Goal: Task Accomplishment & Management: Manage account settings

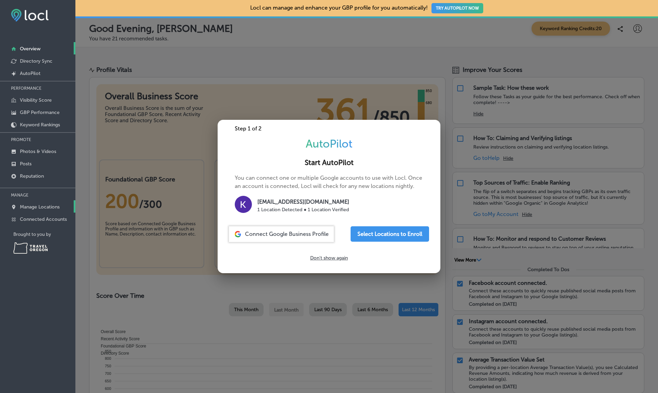
click at [34, 210] on p "Manage Locations" at bounding box center [40, 207] width 40 height 6
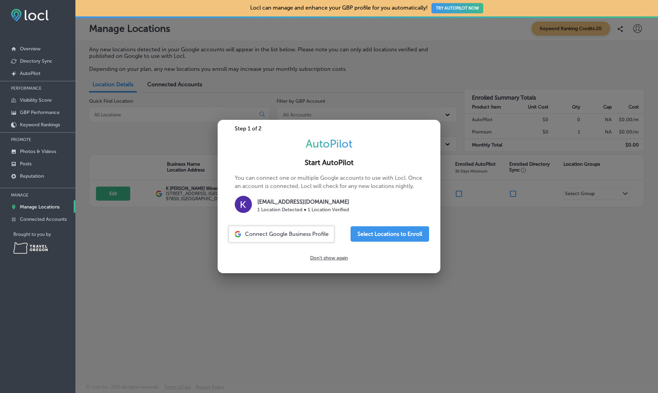
click at [126, 232] on div at bounding box center [329, 196] width 658 height 393
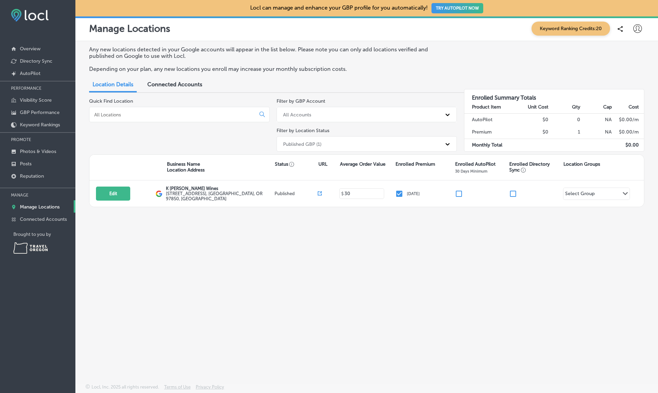
click at [637, 24] on div at bounding box center [637, 29] width 14 height 14
click at [616, 52] on p "My Account" at bounding box center [627, 53] width 31 height 8
select select "US"
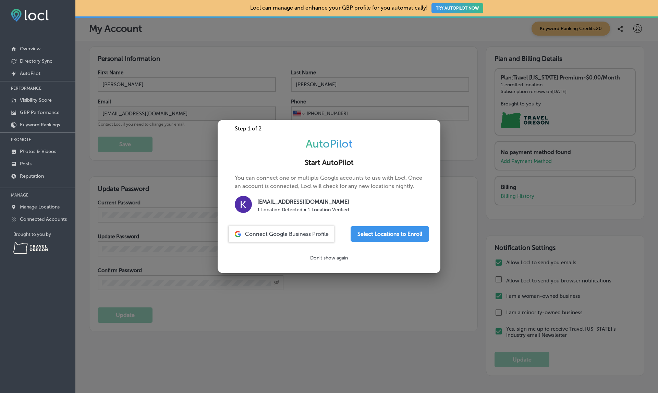
click at [207, 52] on div at bounding box center [329, 196] width 658 height 393
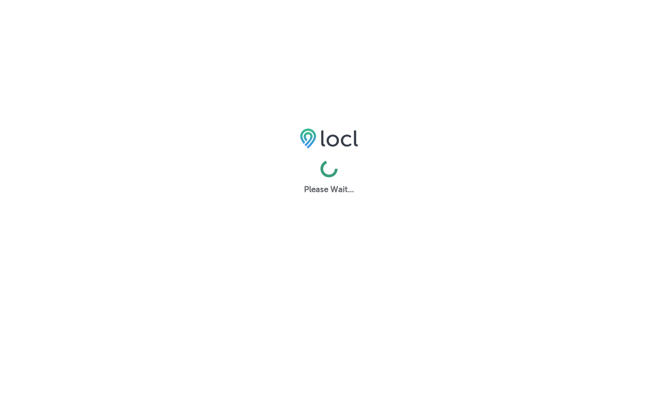
select select "US"
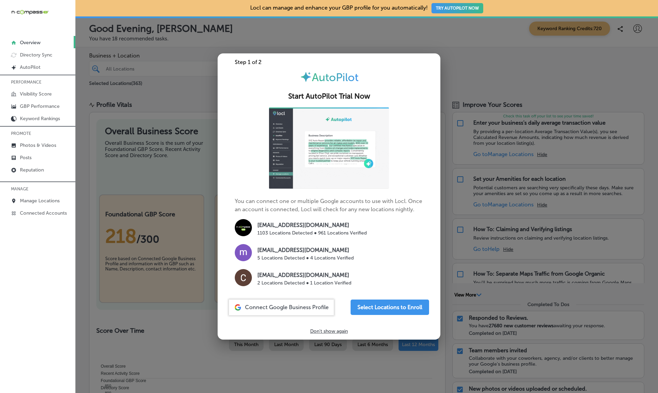
click at [494, 74] on div at bounding box center [329, 196] width 658 height 393
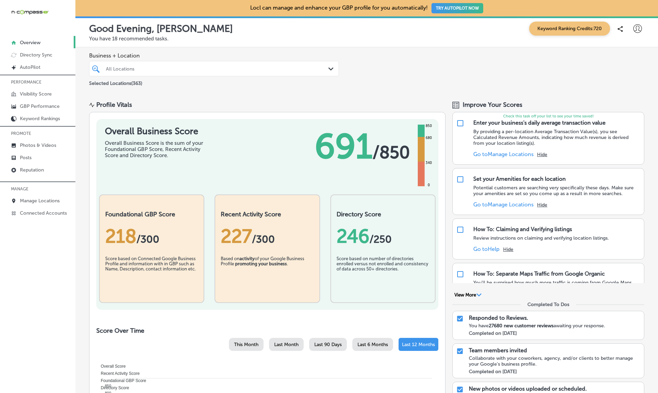
click at [431, 10] on button "TRY AUTOPILOT NOW" at bounding box center [457, 8] width 52 height 10
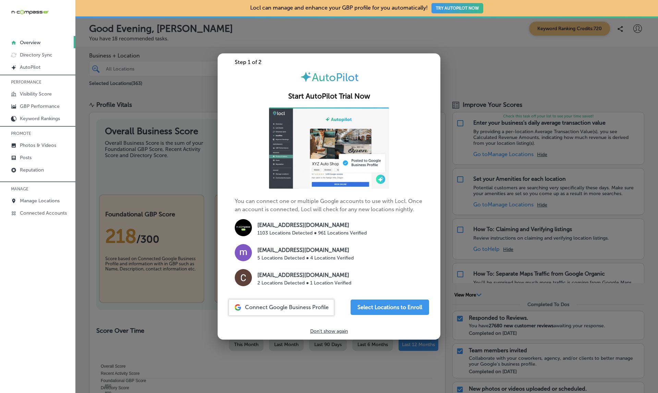
click at [34, 41] on p "Overview" at bounding box center [30, 43] width 21 height 6
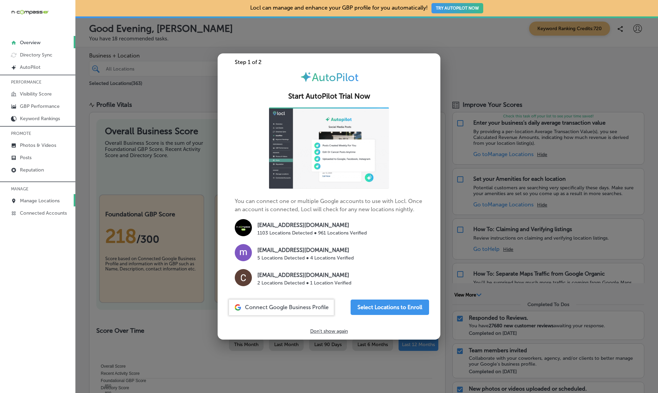
click at [31, 200] on p "Manage Locations" at bounding box center [40, 201] width 40 height 6
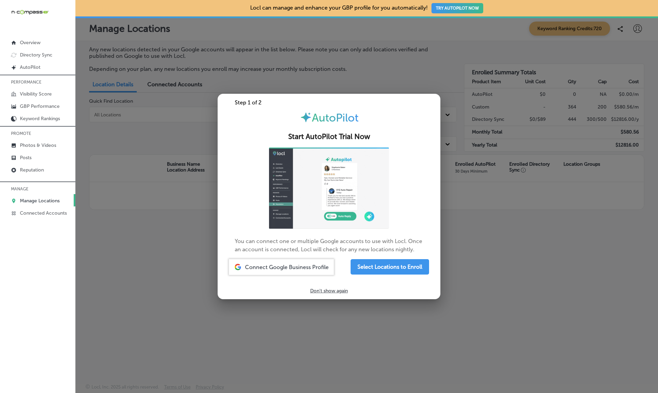
click at [31, 200] on p "Manage Locations" at bounding box center [40, 201] width 40 height 6
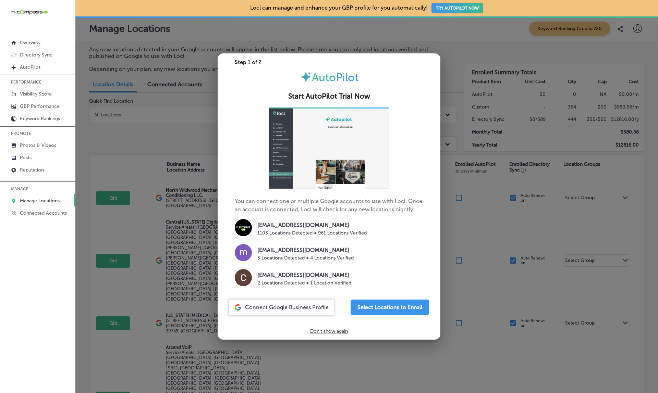
click at [160, 147] on div at bounding box center [329, 196] width 658 height 393
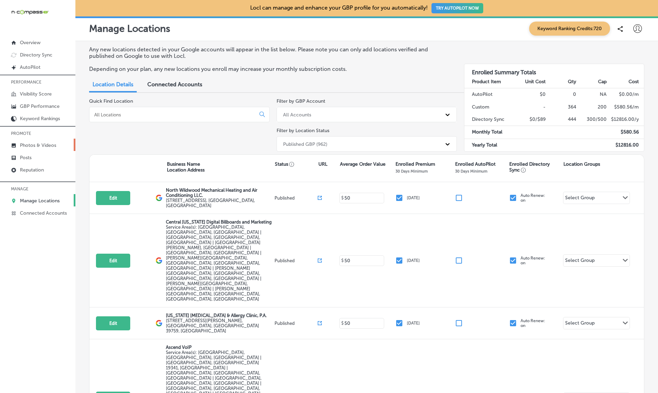
click at [30, 149] on link "Photos & Videos" at bounding box center [37, 145] width 75 height 12
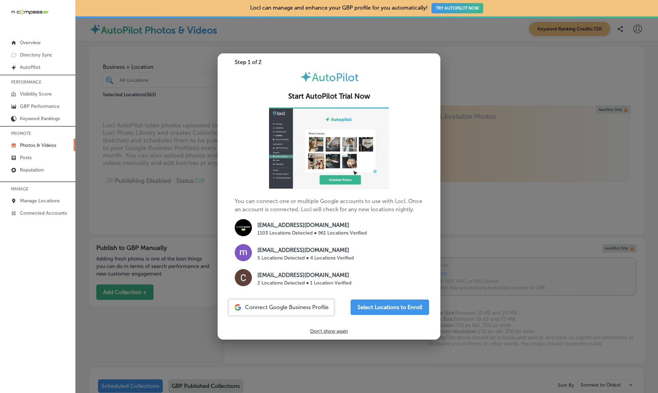
type input "5"
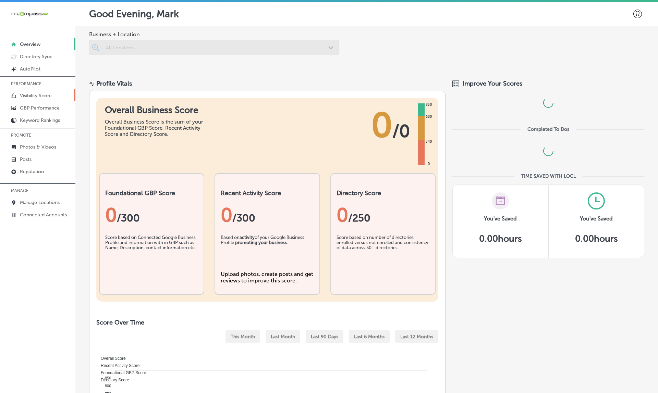
click at [37, 94] on p "Visibility Score" at bounding box center [36, 96] width 32 height 6
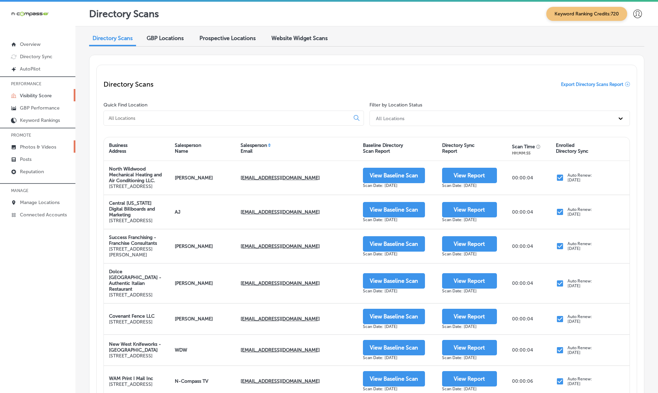
click at [28, 148] on p "Photos & Videos" at bounding box center [38, 147] width 36 height 6
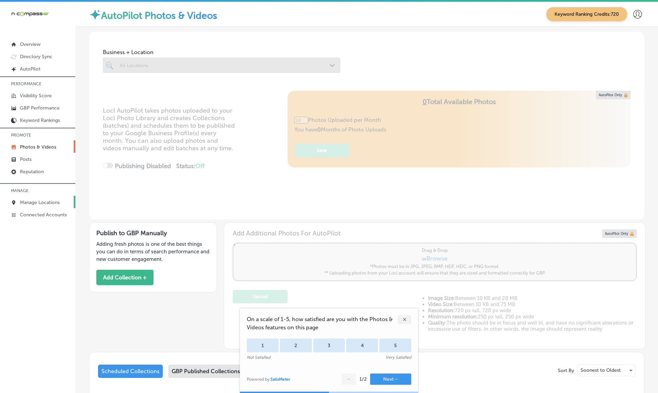
click at [32, 204] on p "Manage Locations" at bounding box center [40, 203] width 40 height 6
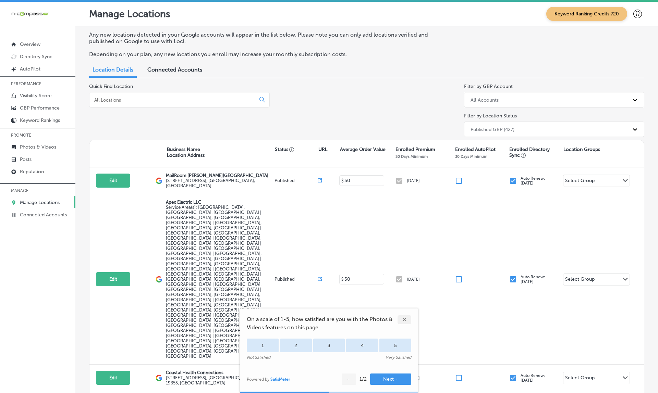
click at [401, 325] on div "On a scale of 1-5, how satisfied are you with the Photos & Videos features on t…" at bounding box center [329, 338] width 178 height 58
click at [403, 323] on div "✕" at bounding box center [404, 319] width 14 height 9
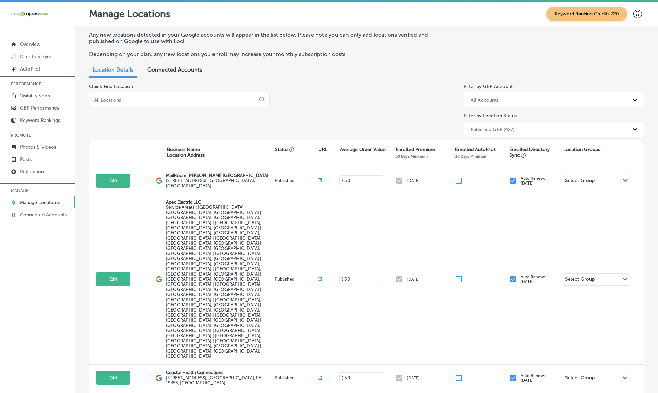
click at [321, 119] on div "Quick Find Location Filter by GBP Account All Accounts Filter by Location Statu…" at bounding box center [366, 112] width 555 height 56
click at [638, 17] on icon at bounding box center [637, 14] width 9 height 9
click at [389, 89] on div at bounding box center [329, 196] width 658 height 393
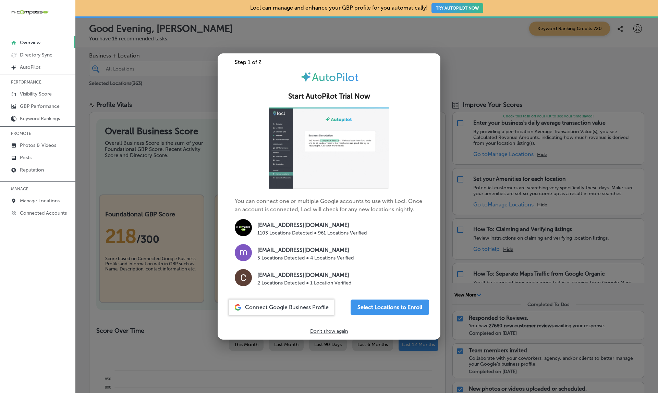
click at [470, 67] on div at bounding box center [329, 196] width 658 height 393
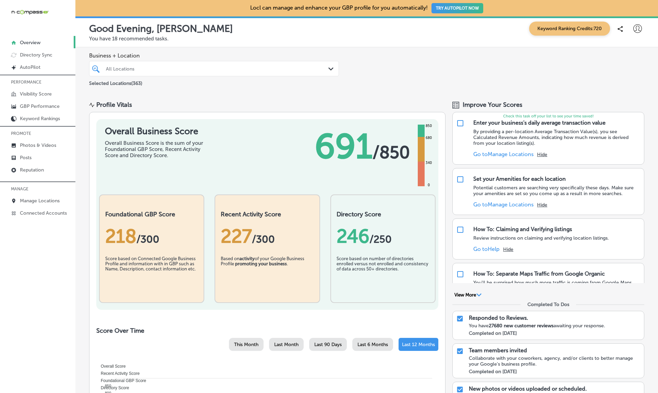
click at [462, 9] on button "TRY AUTOPILOT NOW" at bounding box center [457, 8] width 52 height 10
click at [36, 93] on p "Visibility Score" at bounding box center [36, 94] width 32 height 6
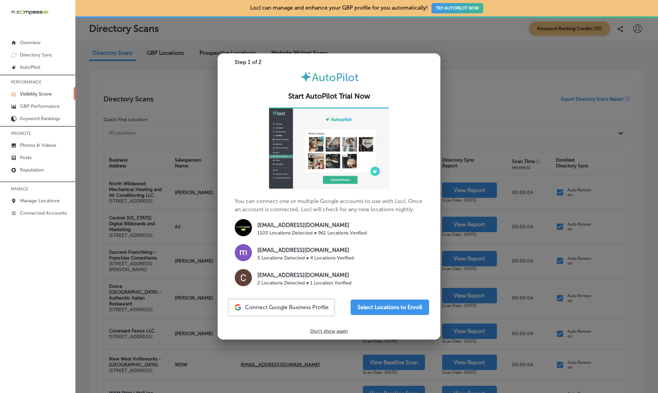
click at [91, 136] on div at bounding box center [329, 196] width 658 height 393
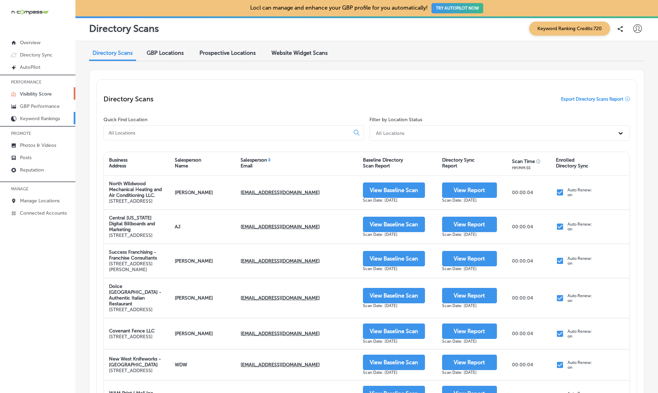
click at [37, 116] on p "Keyword Rankings" at bounding box center [40, 119] width 40 height 6
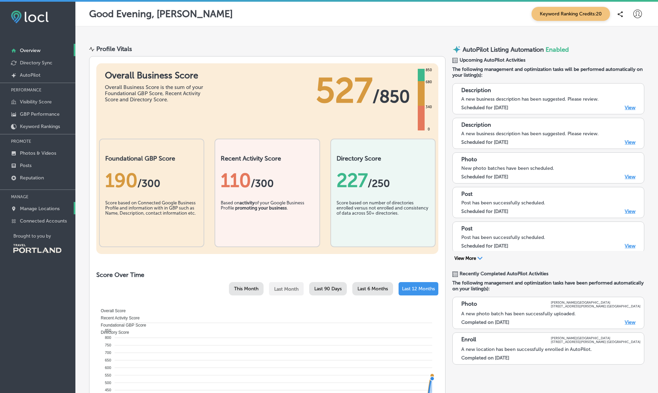
click at [51, 207] on p "Manage Locations" at bounding box center [40, 209] width 40 height 6
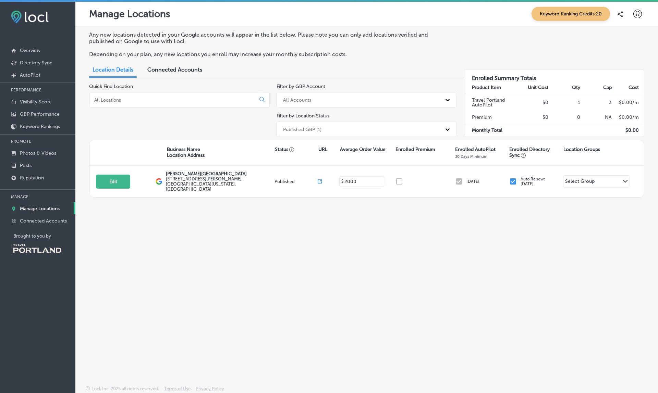
click at [638, 10] on icon at bounding box center [637, 14] width 9 height 9
click at [617, 45] on li "My Account" at bounding box center [624, 39] width 47 height 16
select select "US"
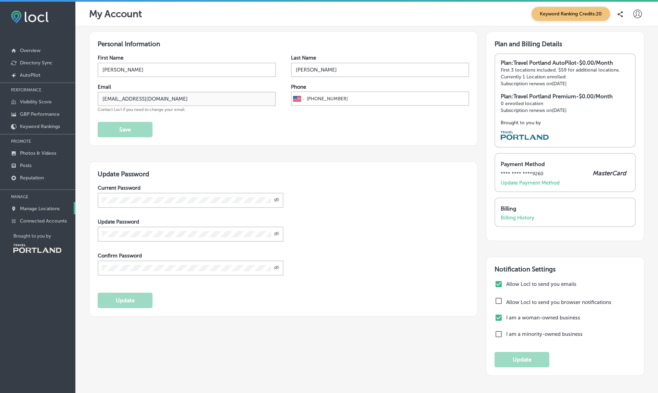
click at [33, 211] on p "Manage Locations" at bounding box center [40, 209] width 40 height 6
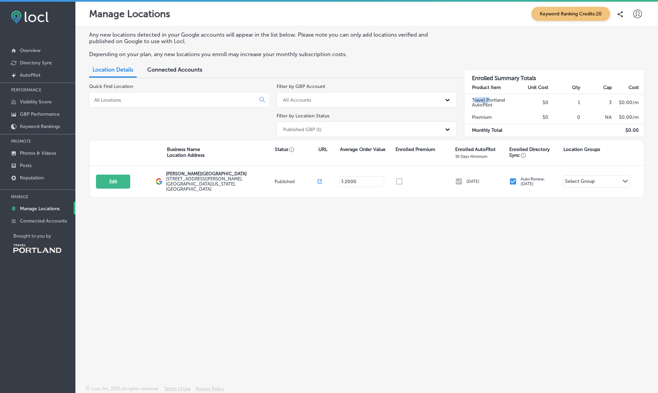
drag, startPoint x: 473, startPoint y: 98, endPoint x: 492, endPoint y: 100, distance: 18.9
click at [492, 100] on td "Travel Portland AutoPilot" at bounding box center [490, 102] width 53 height 17
click at [477, 101] on td "Travel Portland AutoPilot" at bounding box center [490, 102] width 53 height 17
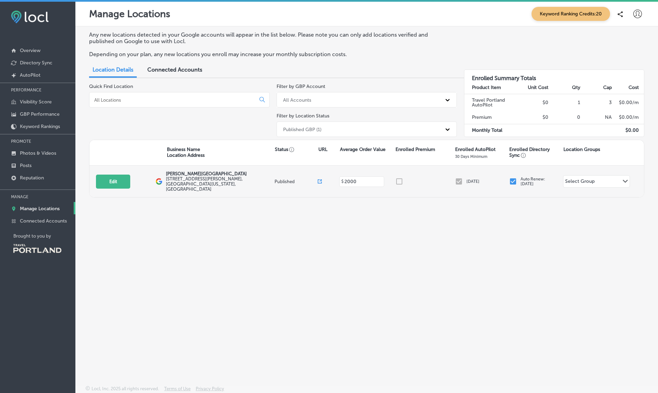
click at [409, 177] on div at bounding box center [425, 181] width 60 height 8
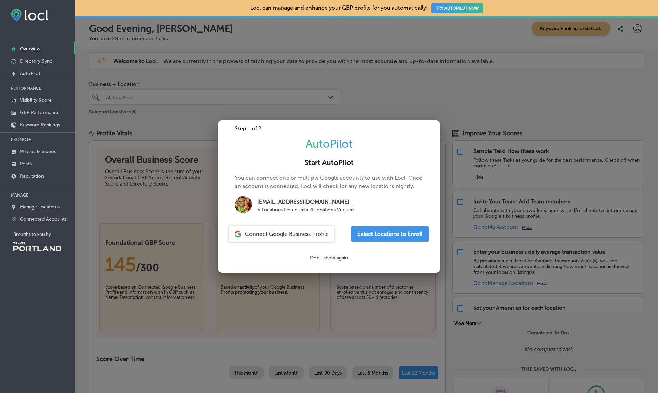
click at [90, 175] on div at bounding box center [329, 196] width 658 height 393
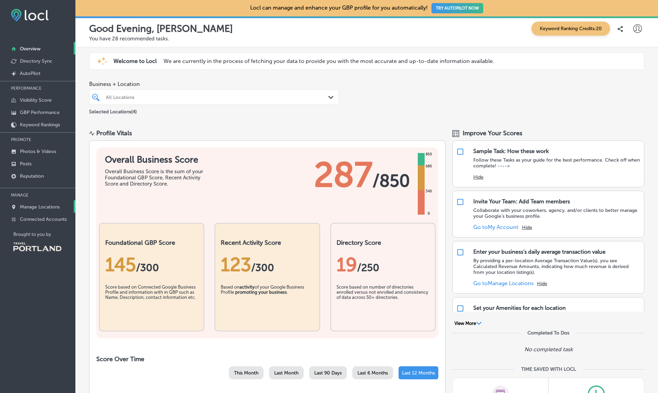
click at [45, 206] on p "Manage Locations" at bounding box center [40, 207] width 40 height 6
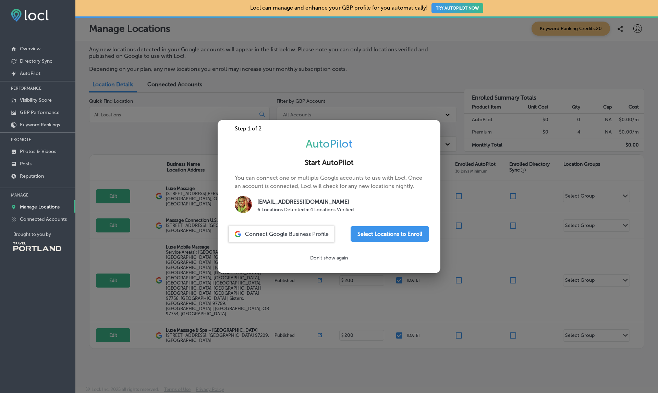
click at [437, 62] on div at bounding box center [329, 196] width 658 height 393
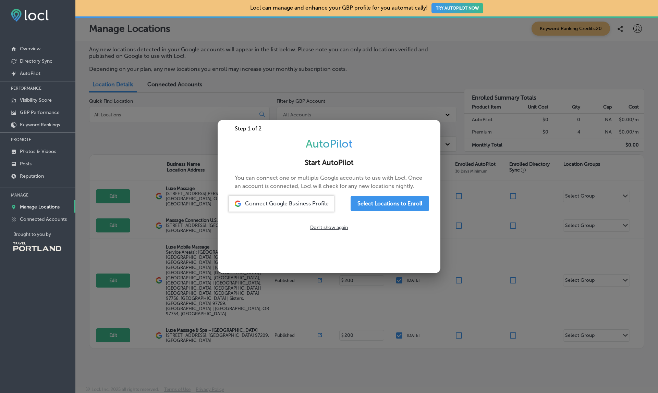
click at [489, 45] on div at bounding box center [329, 196] width 658 height 393
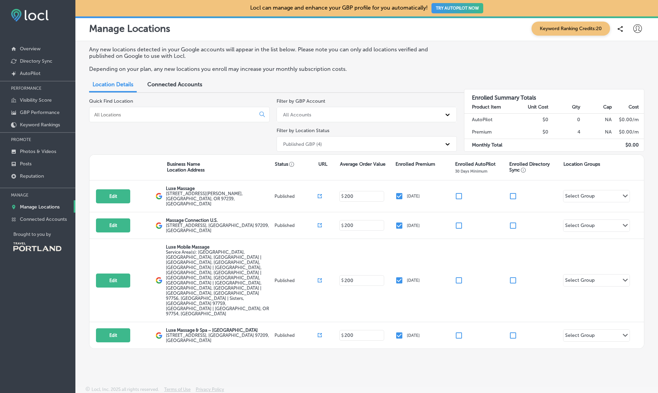
click at [643, 27] on div at bounding box center [637, 29] width 14 height 14
click at [620, 49] on p "My Account" at bounding box center [627, 53] width 31 height 8
select select "US"
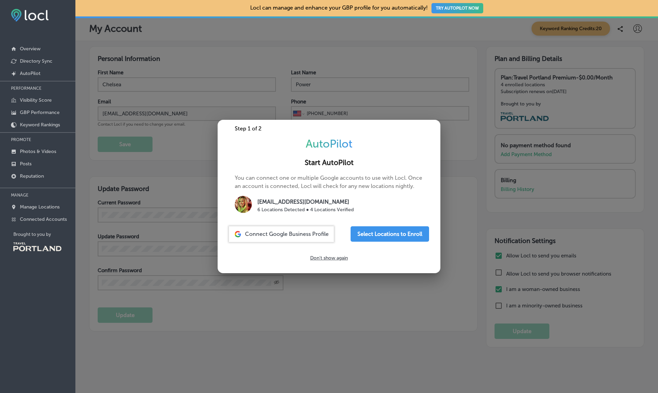
click at [209, 97] on div at bounding box center [329, 196] width 658 height 393
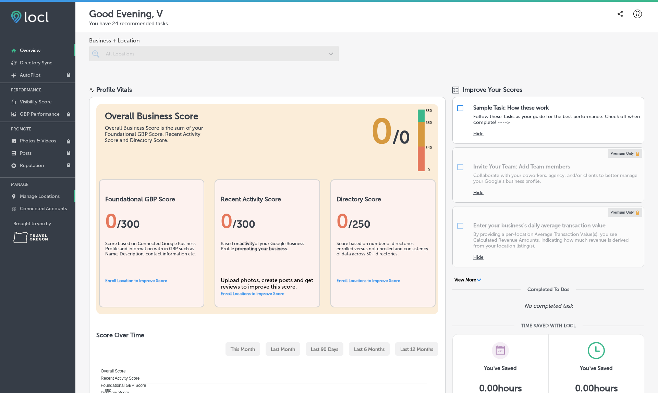
click at [49, 200] on link "Manage Locations" at bounding box center [37, 196] width 75 height 12
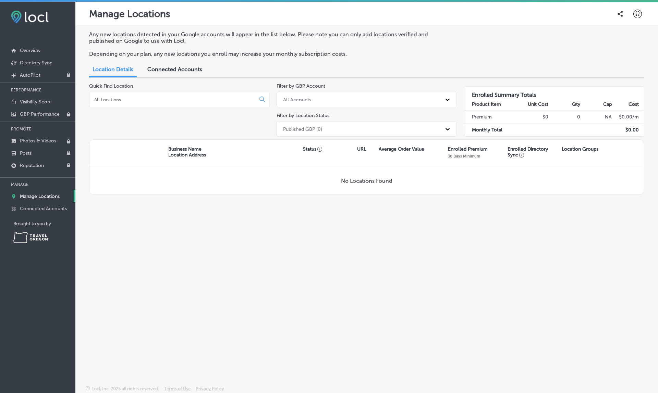
click at [184, 66] on span "Connected Accounts" at bounding box center [174, 69] width 55 height 7
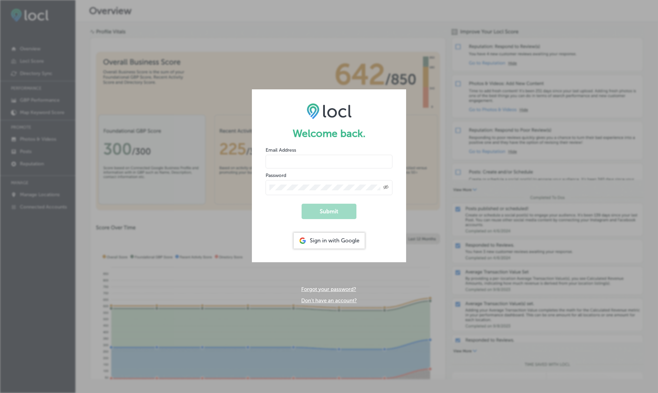
click at [307, 37] on div "Welcome back. Email Address Password Created with Sketch. Submit Sign in with G…" at bounding box center [329, 196] width 658 height 393
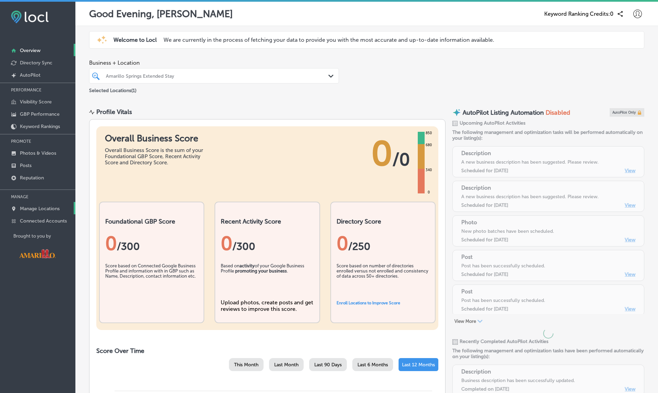
click at [49, 211] on p "Manage Locations" at bounding box center [40, 209] width 40 height 6
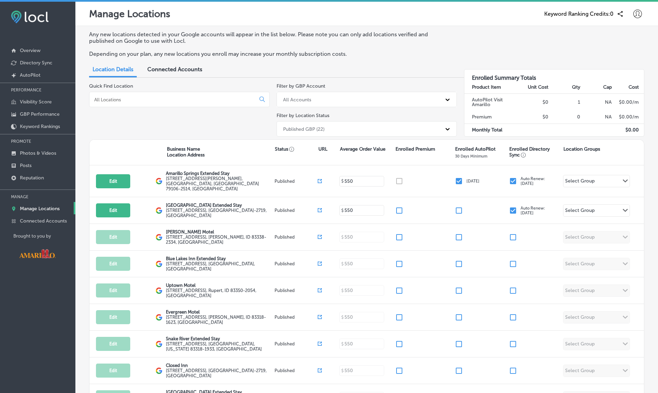
click at [402, 79] on div "Any new locations detected in your Google accounts will appear in the list belo…" at bounding box center [366, 256] width 582 height 460
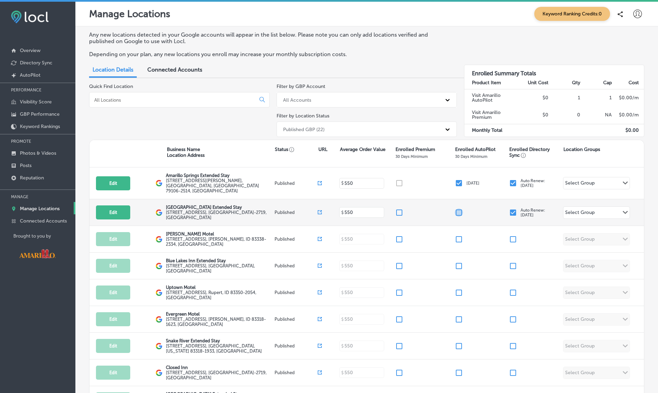
click at [459, 209] on input "checkbox" at bounding box center [458, 213] width 8 height 8
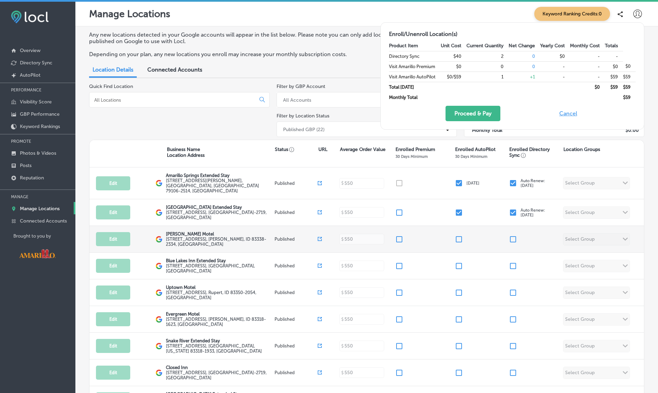
click at [459, 235] on input "checkbox" at bounding box center [458, 239] width 8 height 8
checkbox input "true"
checkbox input "false"
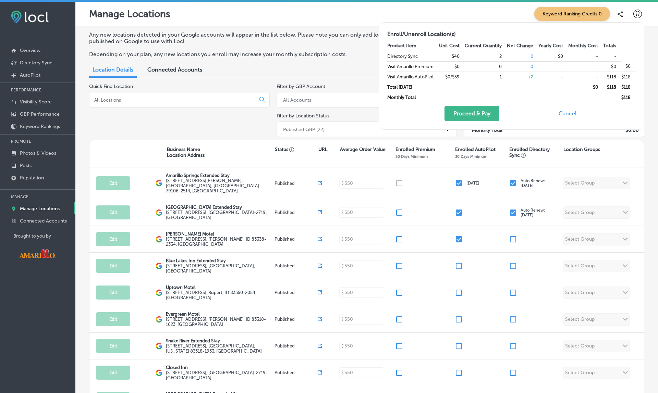
click at [569, 112] on button "Cancel" at bounding box center [567, 113] width 22 height 15
checkbox input "false"
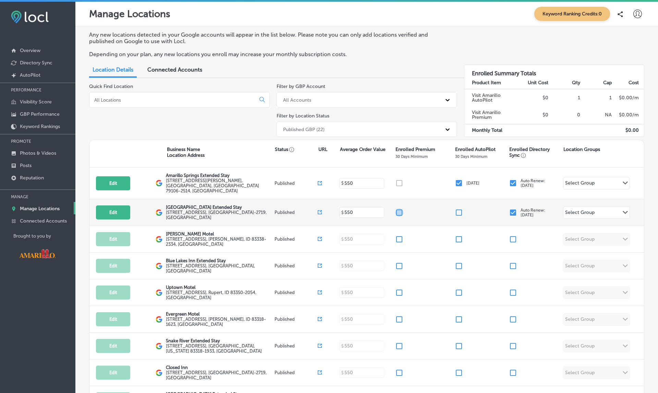
click at [399, 209] on input "checkbox" at bounding box center [399, 213] width 8 height 8
checkbox input "true"
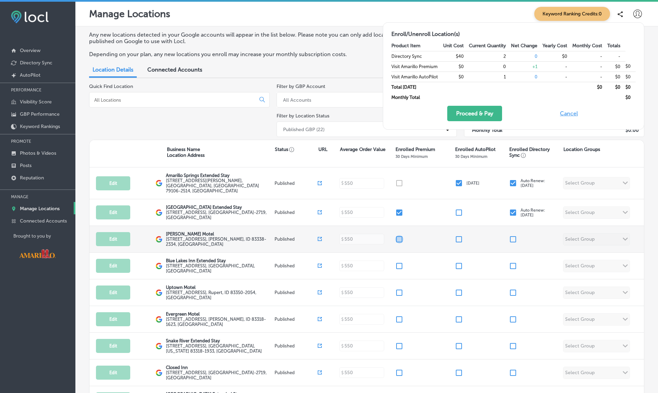
click at [396, 235] on input "checkbox" at bounding box center [399, 239] width 8 height 8
checkbox input "true"
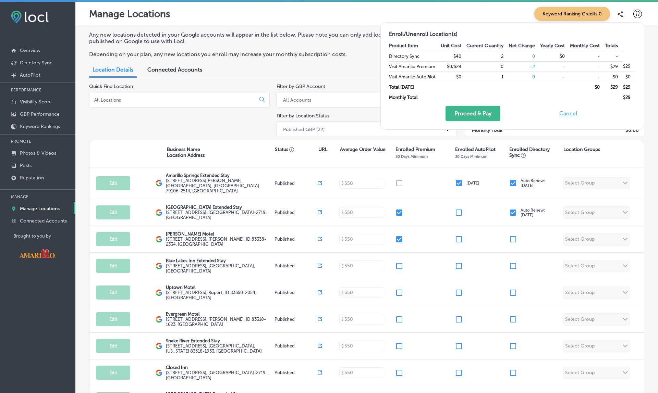
click at [569, 112] on button "Cancel" at bounding box center [568, 113] width 22 height 15
checkbox input "false"
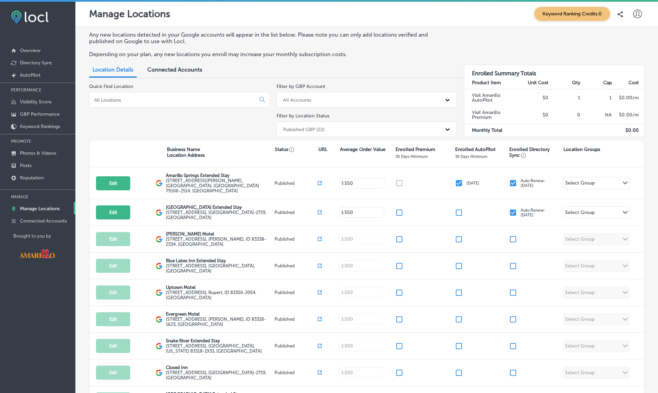
click at [396, 57] on div "Any new locations detected in your Google accounts will appear in the list belo…" at bounding box center [366, 48] width 555 height 32
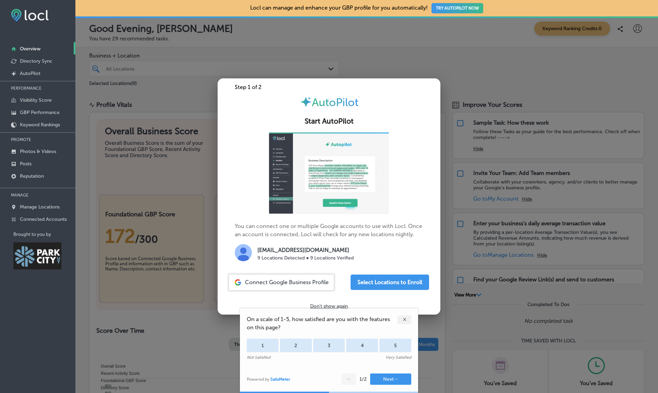
click at [438, 49] on div at bounding box center [329, 196] width 658 height 393
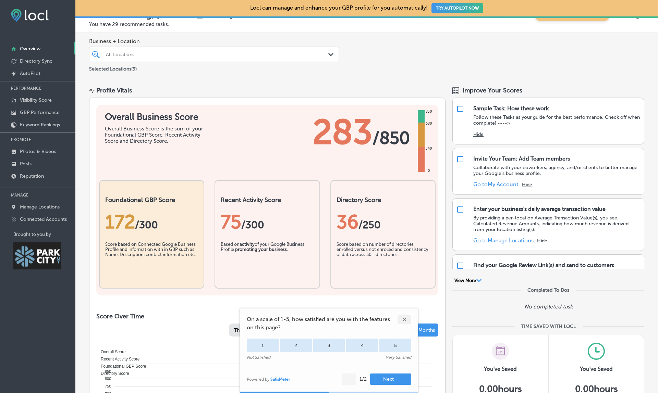
scroll to position [15, 0]
click at [32, 209] on p "Manage Locations" at bounding box center [40, 207] width 40 height 6
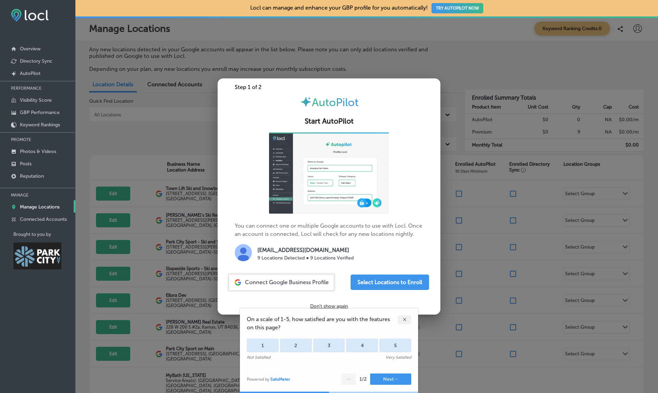
click at [504, 236] on div at bounding box center [329, 196] width 658 height 393
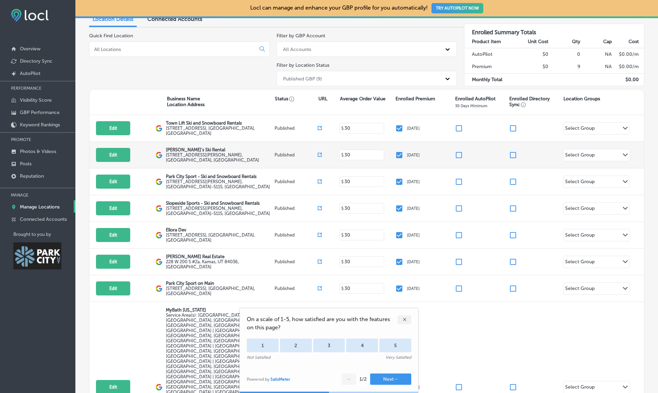
scroll to position [70, 0]
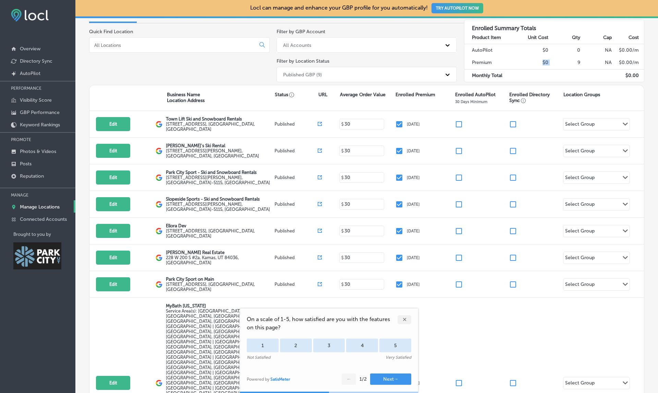
drag, startPoint x: 538, startPoint y: 59, endPoint x: 553, endPoint y: 59, distance: 15.4
click at [553, 59] on tr "Premium $0 9 NA $ 0.00 /m" at bounding box center [554, 63] width 180 height 13
click at [553, 59] on td "9" at bounding box center [564, 63] width 32 height 13
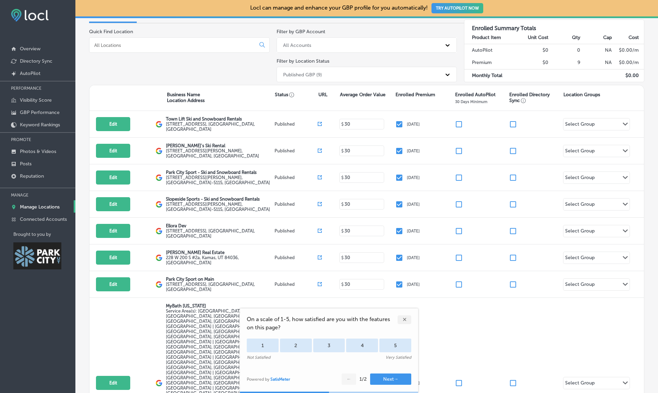
click at [545, 62] on td "$0" at bounding box center [533, 63] width 32 height 13
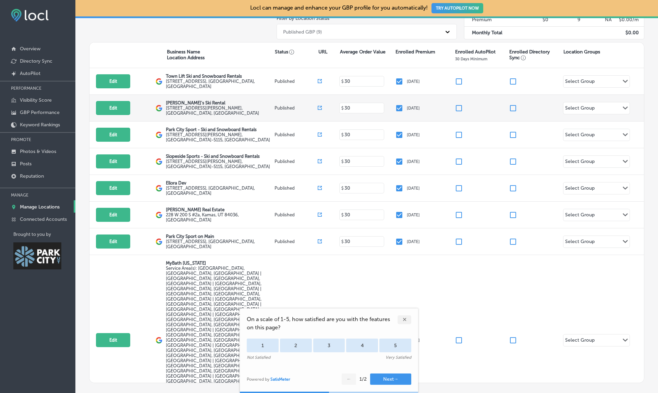
scroll to position [112, 0]
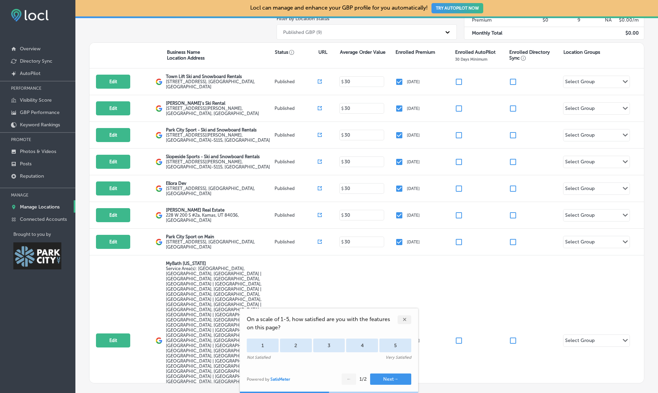
click at [404, 319] on div "✕" at bounding box center [404, 319] width 14 height 9
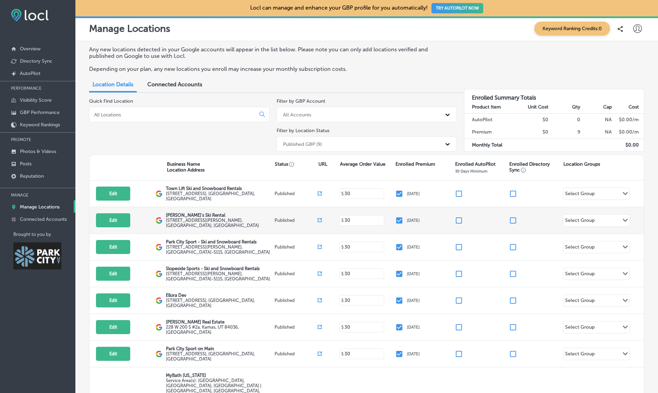
scroll to position [0, 0]
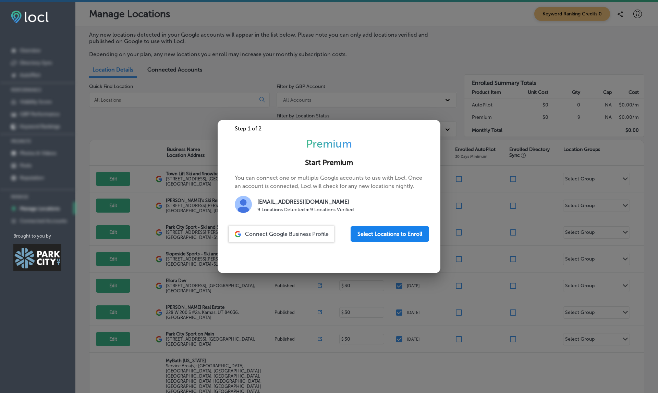
click at [407, 232] on button "Select Locations to Enroll" at bounding box center [389, 233] width 78 height 15
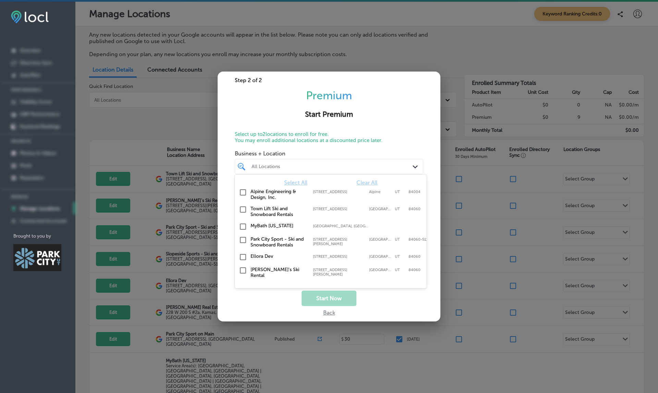
click at [294, 165] on div "All Locations" at bounding box center [332, 167] width 162 height 6
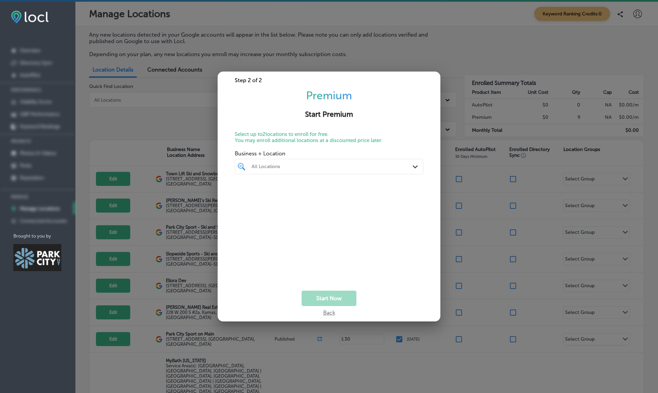
click at [263, 170] on div at bounding box center [321, 166] width 140 height 9
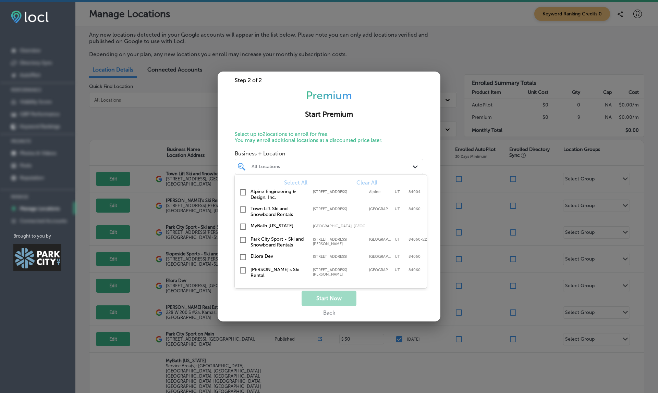
click at [257, 200] on div "Alpine Engineering & Design, Inc. 111 West Canyon Crest Rd, Alpine, UT, 84004 1…" at bounding box center [330, 194] width 186 height 14
click at [257, 217] on div "Town Lift Ski and Snowboard Rentals 875 Main Street, Park City, UT, 84060 875 M…" at bounding box center [330, 211] width 186 height 14
click at [257, 231] on div "MyBath Colorado Erie, CO, USA | Arvada, CO, USA | Aurora ..." at bounding box center [330, 227] width 186 height 11
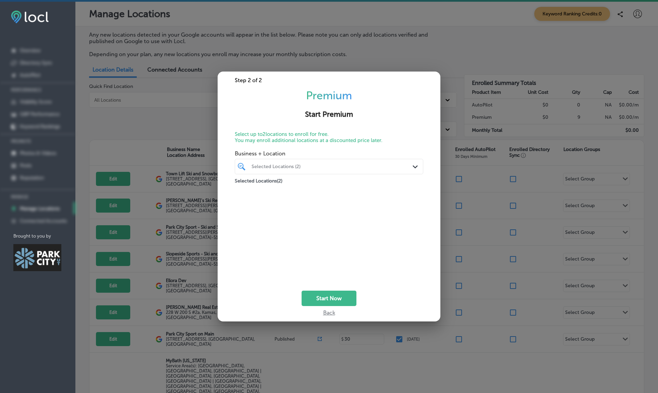
click at [350, 116] on h2 "Start Premium" at bounding box center [329, 114] width 206 height 9
click at [516, 304] on div at bounding box center [329, 196] width 658 height 393
click at [333, 313] on div "Back" at bounding box center [329, 311] width 12 height 10
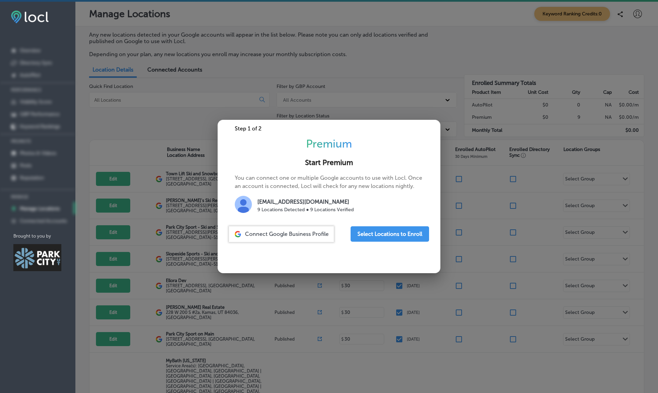
click at [412, 77] on div at bounding box center [329, 196] width 658 height 393
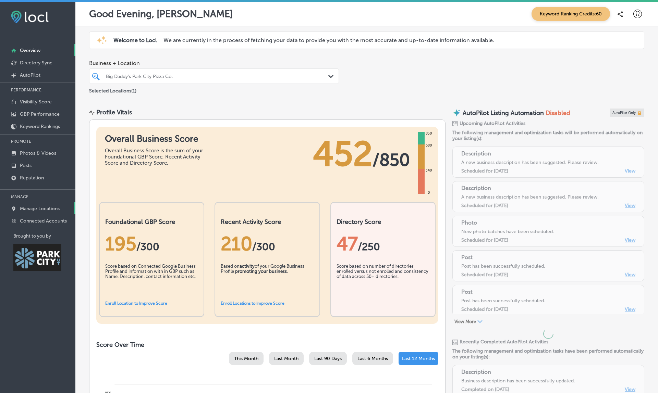
click at [54, 209] on p "Manage Locations" at bounding box center [40, 209] width 40 height 6
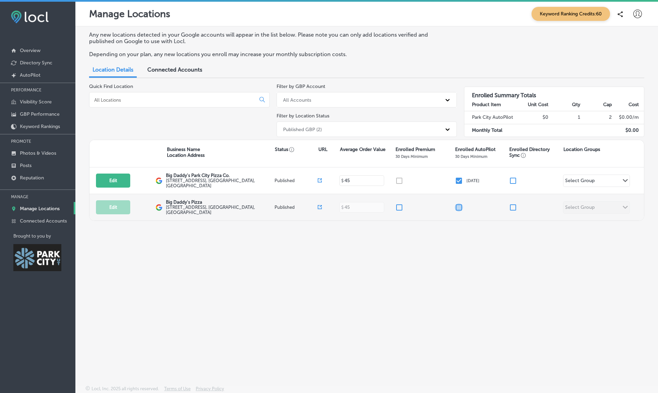
click at [460, 204] on input "checkbox" at bounding box center [458, 207] width 8 height 8
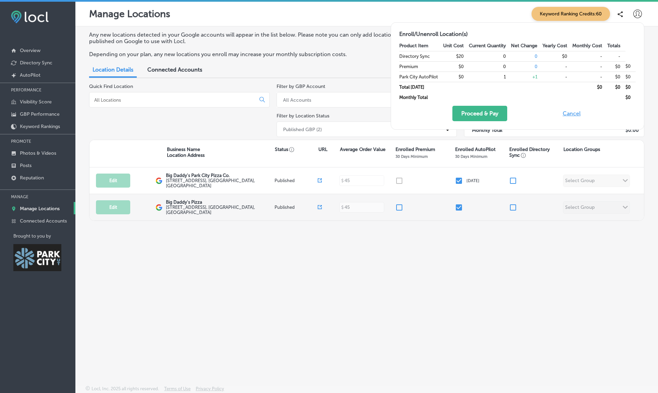
click at [460, 204] on input "checkbox" at bounding box center [458, 207] width 8 height 8
click at [572, 117] on button "Cancel" at bounding box center [571, 113] width 22 height 15
checkbox input "false"
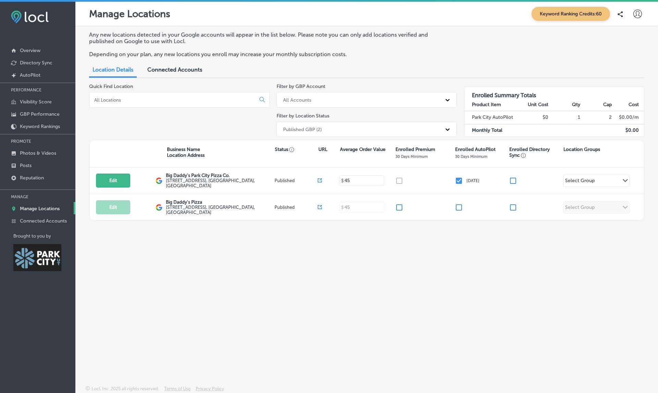
click at [636, 9] on div at bounding box center [637, 14] width 14 height 14
click at [627, 37] on p "My Account" at bounding box center [627, 39] width 31 height 8
select select "US"
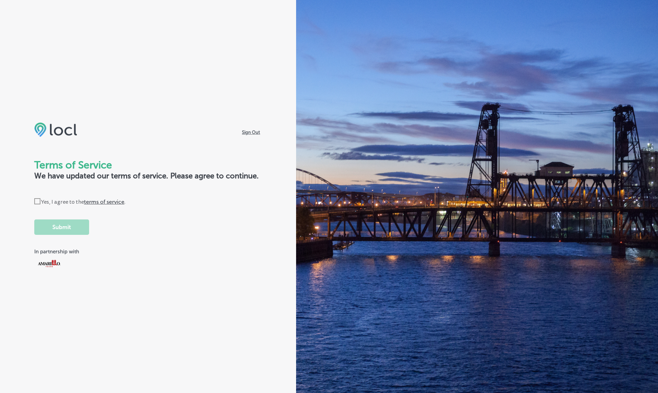
click at [50, 200] on label "Check Created with Sketch. Yes, I agree to the terms of service ." at bounding box center [79, 202] width 91 height 8
click at [0, 0] on input "Check Created with Sketch. Yes, I agree to the terms of service ." at bounding box center [0, 0] width 0 height 0
click at [54, 231] on button "Submit" at bounding box center [61, 227] width 55 height 15
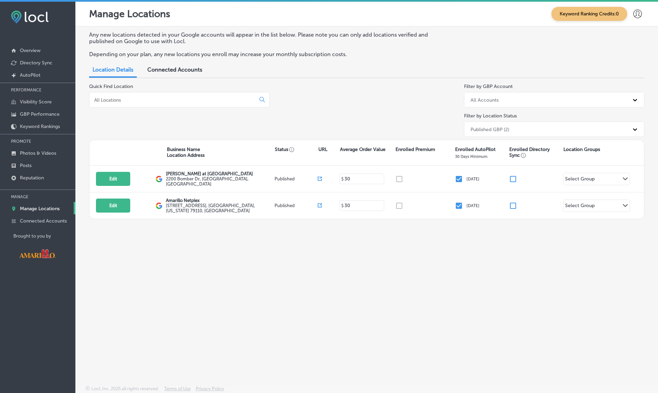
click at [640, 18] on icon at bounding box center [637, 14] width 9 height 9
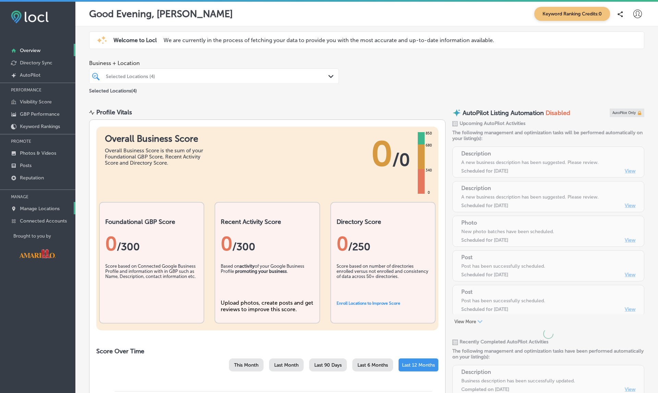
click at [47, 208] on p "Manage Locations" at bounding box center [40, 209] width 40 height 6
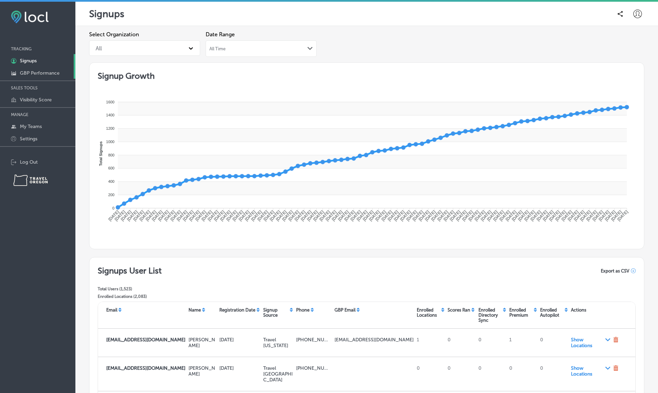
click at [59, 71] on p "GBP Performance" at bounding box center [40, 73] width 40 height 6
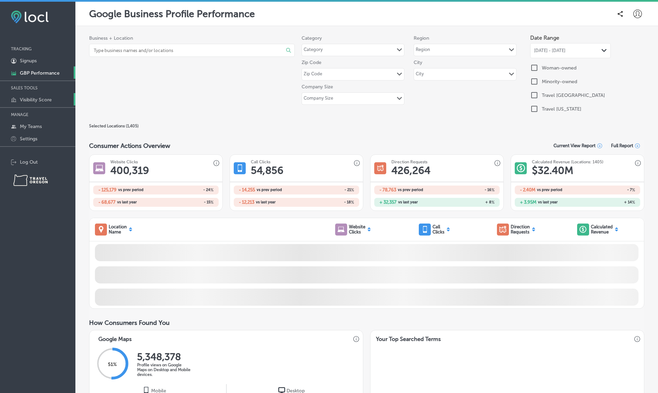
click at [40, 99] on p "Visibility Score" at bounding box center [36, 100] width 32 height 6
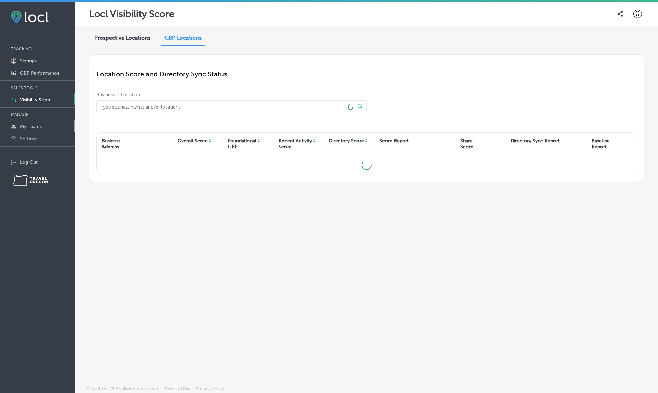
click at [27, 128] on p "My Teams" at bounding box center [31, 127] width 22 height 6
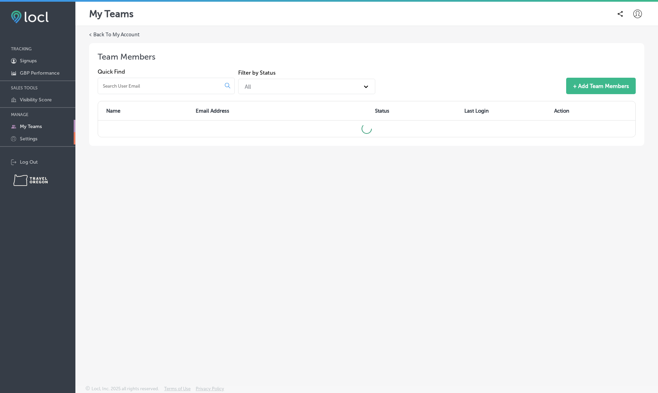
click at [34, 141] on p "Settings" at bounding box center [28, 139] width 17 height 6
select select "US"
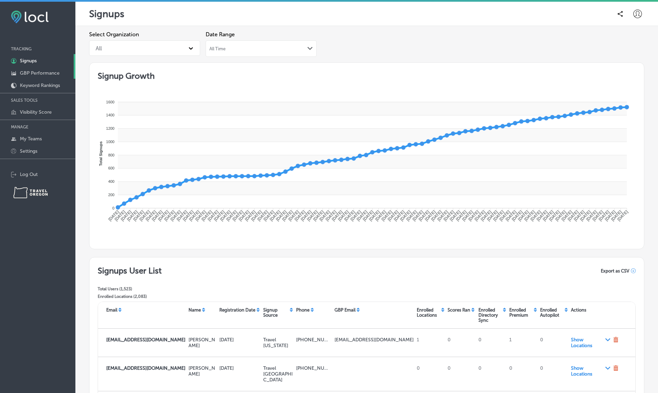
click at [40, 74] on p "GBP Performance" at bounding box center [40, 73] width 40 height 6
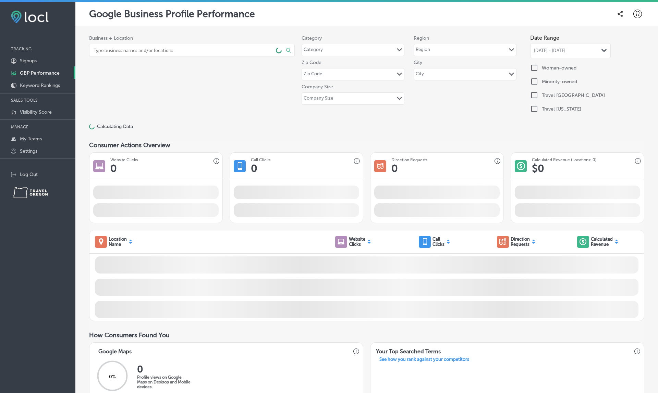
click at [40, 74] on p "GBP Performance" at bounding box center [40, 73] width 40 height 6
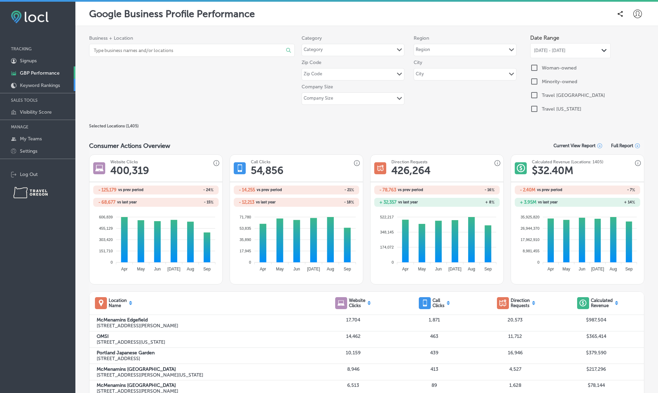
click at [40, 87] on p "Keyword Rankings" at bounding box center [40, 86] width 40 height 6
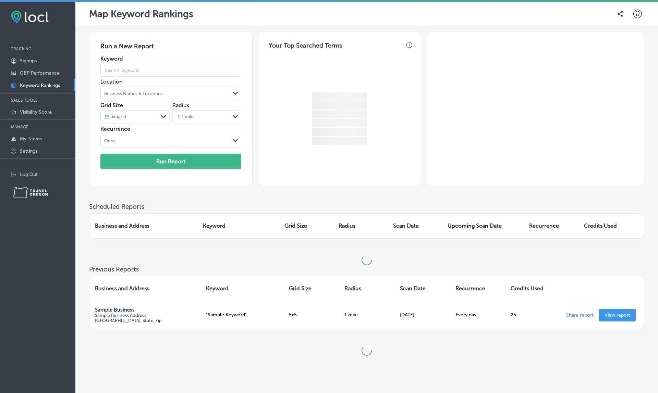
click at [40, 87] on p "Keyword Rankings" at bounding box center [40, 86] width 40 height 6
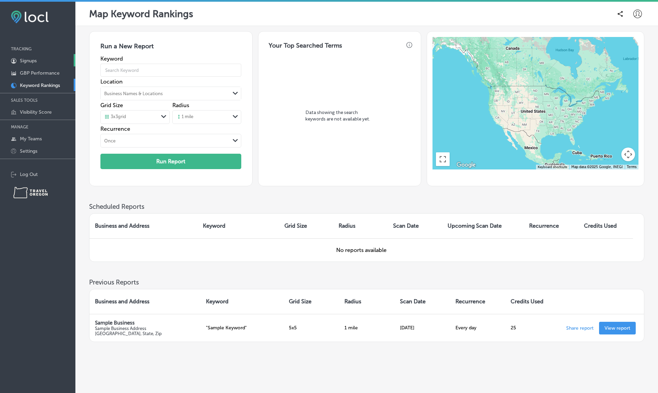
click at [27, 63] on p "Signups" at bounding box center [28, 61] width 17 height 6
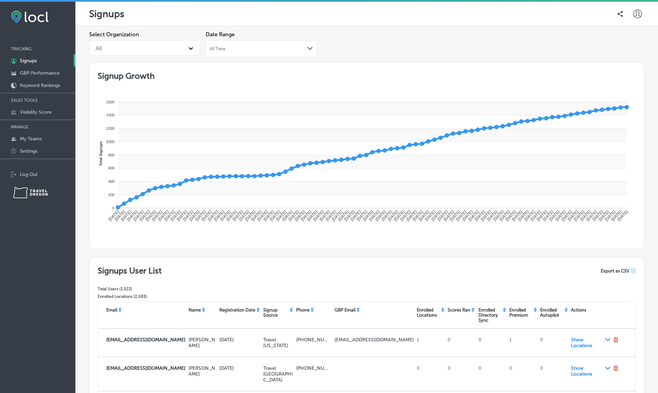
click at [260, 46] on div "All Time Path Created with Sketch." at bounding box center [260, 48] width 103 height 5
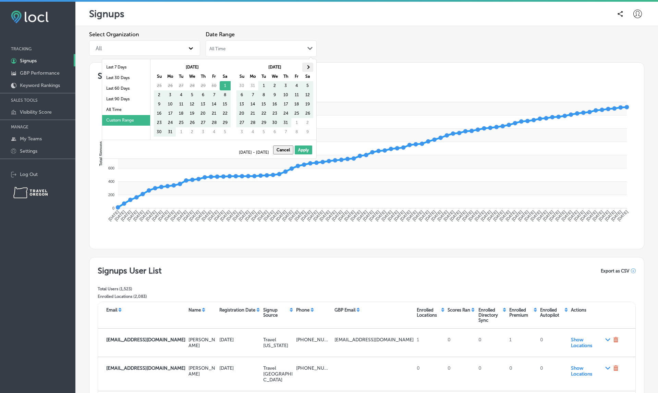
click at [307, 65] on span at bounding box center [308, 67] width 4 height 4
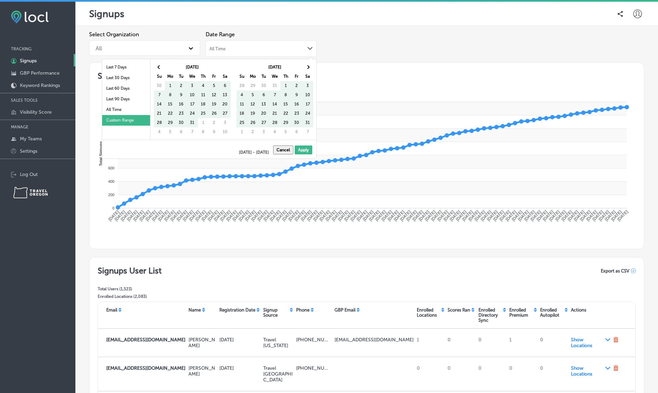
click at [307, 65] on span at bounding box center [308, 67] width 4 height 4
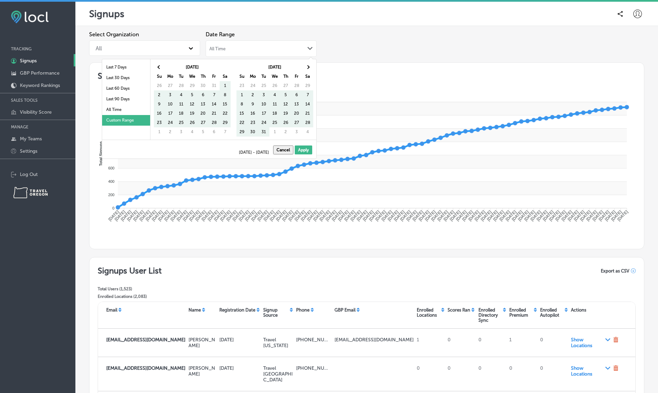
click at [307, 65] on span at bounding box center [308, 67] width 4 height 4
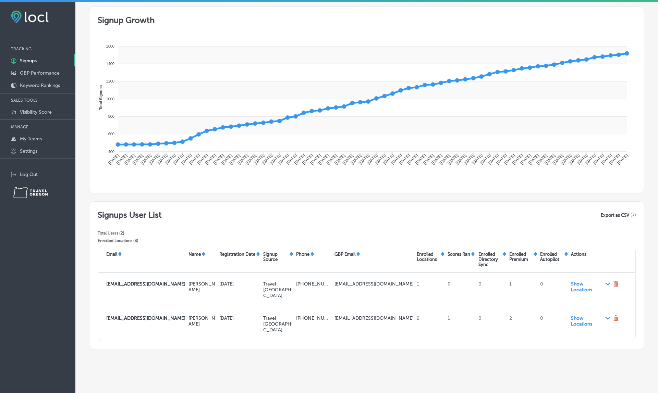
scroll to position [55, 0]
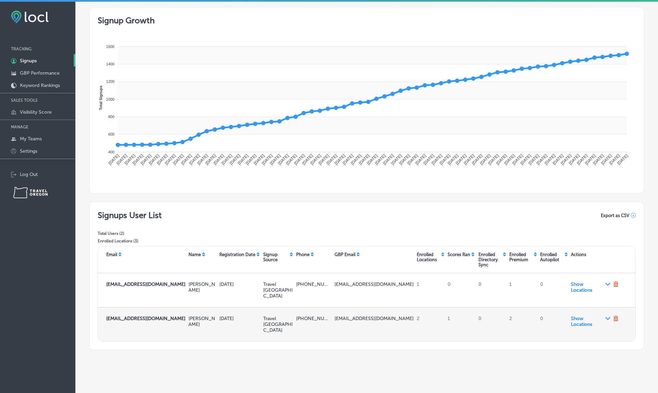
click at [615, 316] on icon at bounding box center [615, 318] width 4 height 5
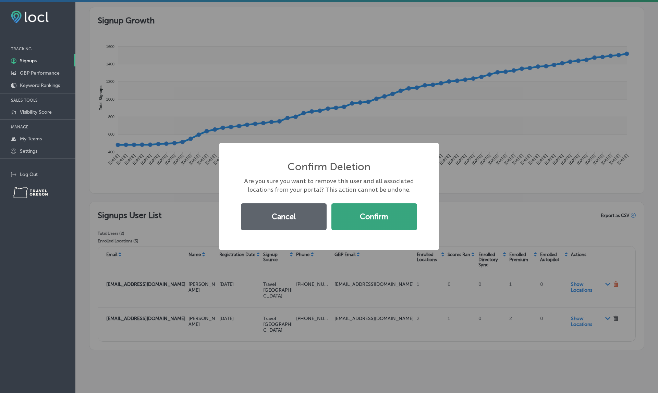
click at [378, 217] on button "Confirm" at bounding box center [374, 216] width 86 height 27
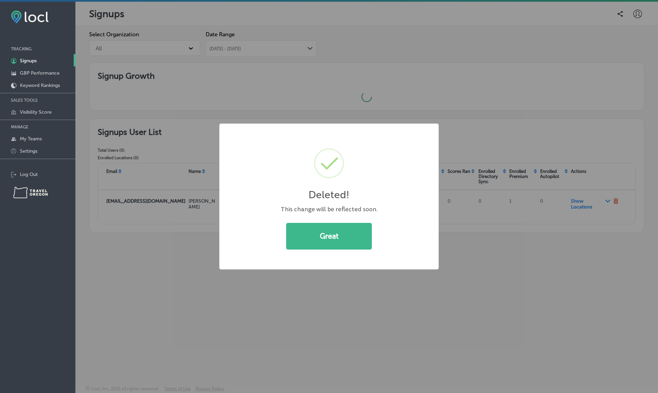
scroll to position [0, 0]
click at [314, 228] on button "Great" at bounding box center [329, 236] width 86 height 27
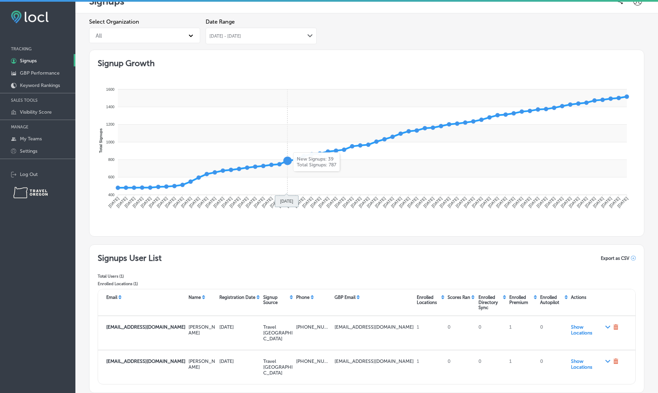
scroll to position [13, 0]
click at [240, 38] on div "Jun 19, 2020 - Jun 21, 2020 Path Created with Sketch." at bounding box center [260, 35] width 111 height 16
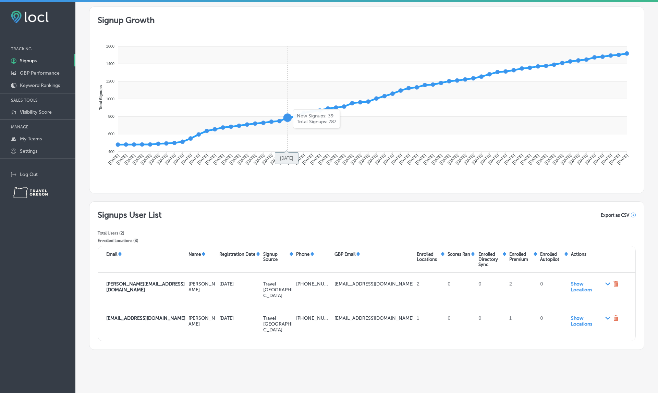
scroll to position [55, 0]
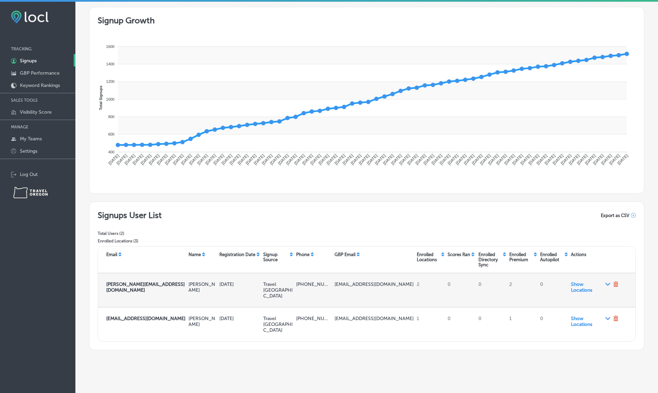
click at [615, 283] on icon at bounding box center [615, 284] width 4 height 5
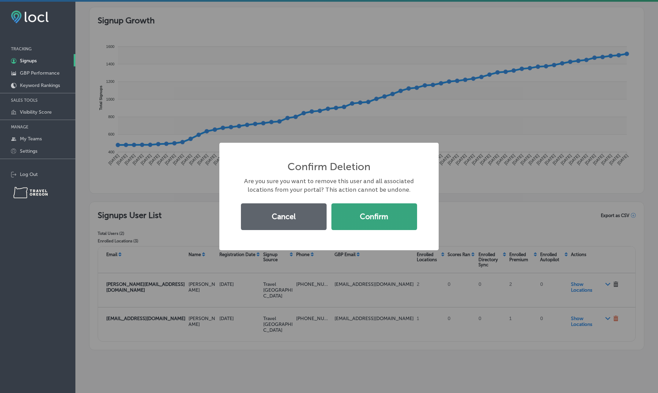
click at [367, 212] on button "Confirm" at bounding box center [374, 216] width 86 height 27
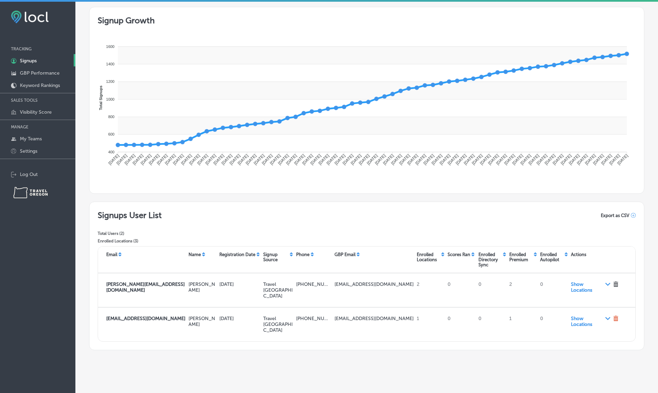
scroll to position [0, 0]
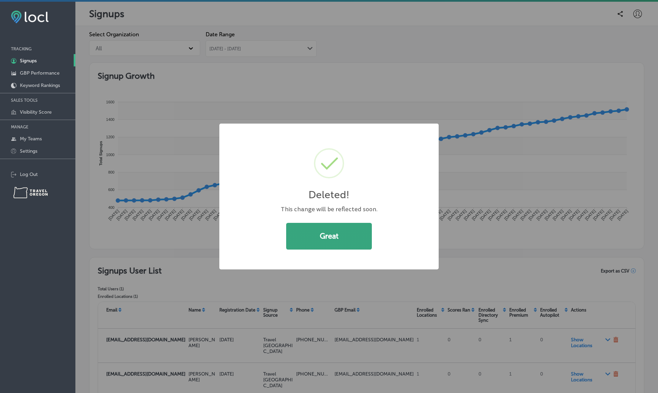
click at [356, 235] on button "Great" at bounding box center [329, 236] width 86 height 27
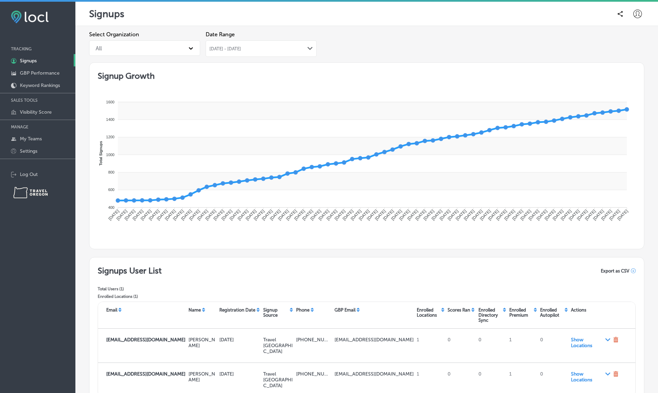
click at [278, 46] on div "Jun 20, 2020 - Jun 22, 2020 Path Created with Sketch." at bounding box center [260, 48] width 103 height 5
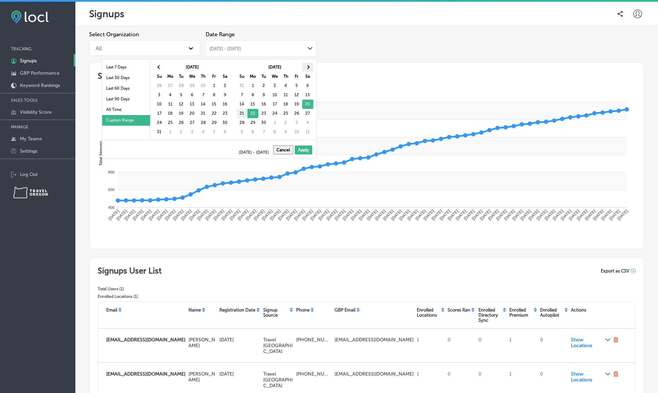
click at [311, 63] on th at bounding box center [307, 67] width 11 height 9
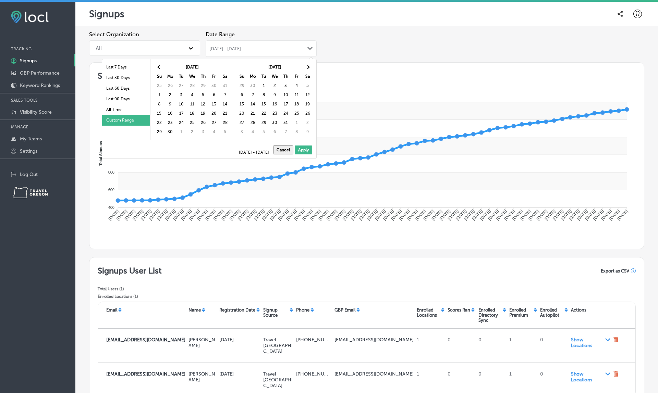
click at [311, 63] on th at bounding box center [307, 67] width 11 height 9
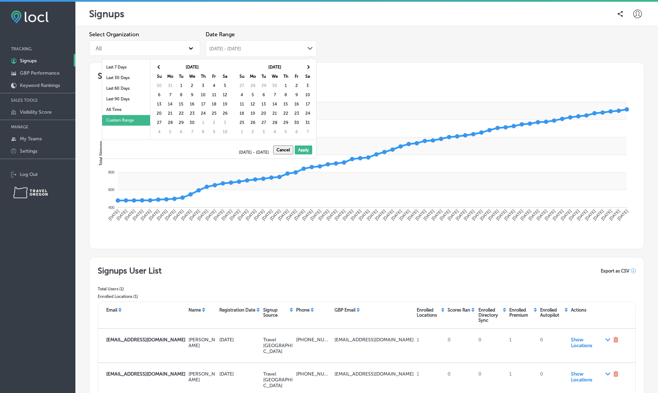
click at [311, 63] on th at bounding box center [307, 67] width 11 height 9
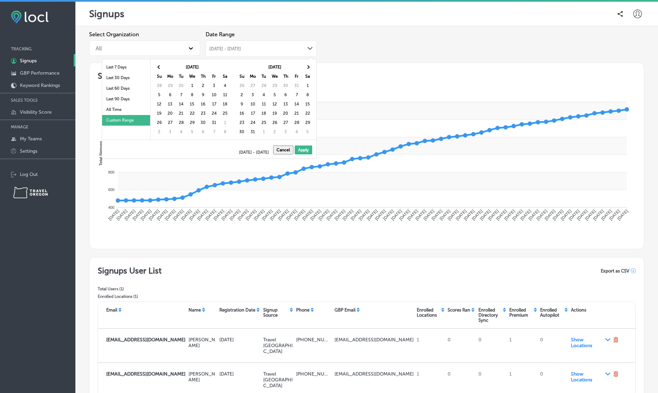
click at [311, 63] on th at bounding box center [307, 67] width 11 height 9
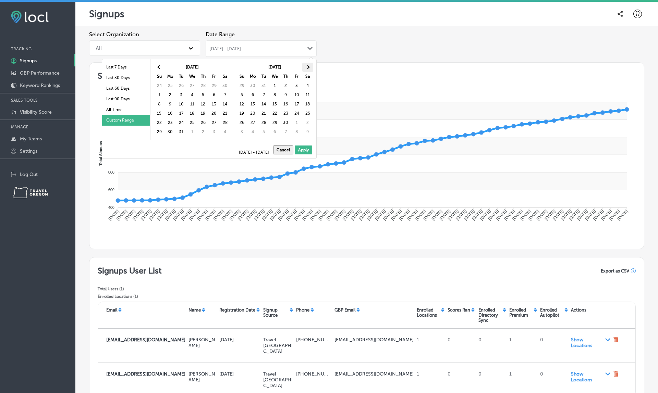
click at [310, 63] on th at bounding box center [307, 67] width 11 height 9
click at [306, 66] on span at bounding box center [308, 67] width 4 height 4
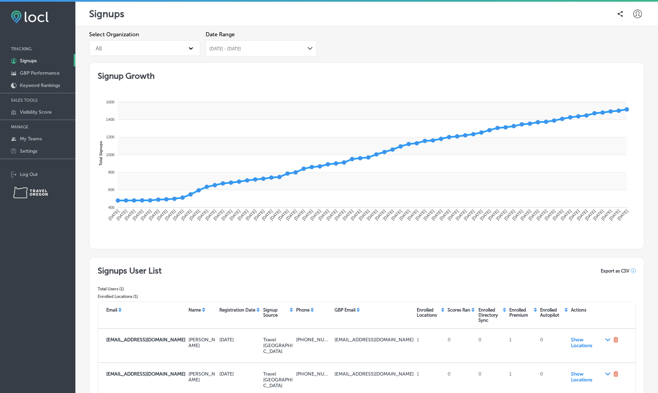
click at [331, 101] on icon "1600 1600 1400 1400 1200 1200 1000 1000 800 800 600 600 400 400 Total Signups J…" at bounding box center [364, 164] width 532 height 144
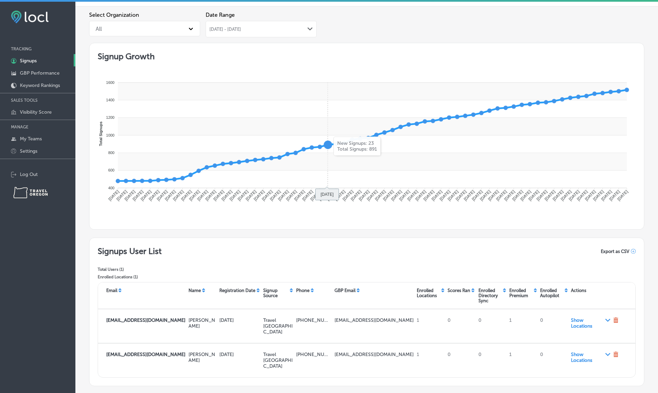
scroll to position [17, 0]
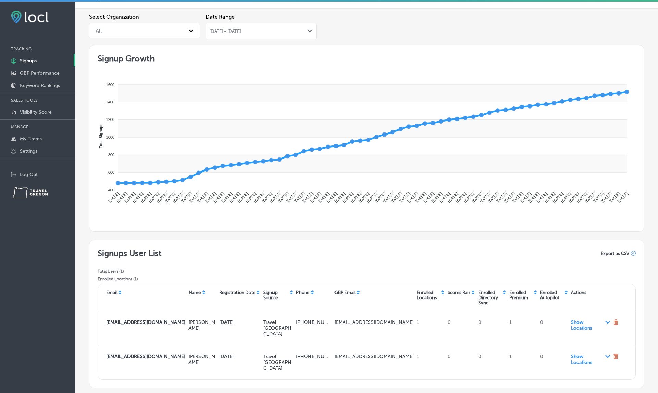
click at [258, 20] on label "Date Range" at bounding box center [260, 17] width 111 height 7
click at [258, 28] on div "Jun 20, 2020 - Jun 22, 2020 Path Created with Sketch." at bounding box center [260, 31] width 111 height 16
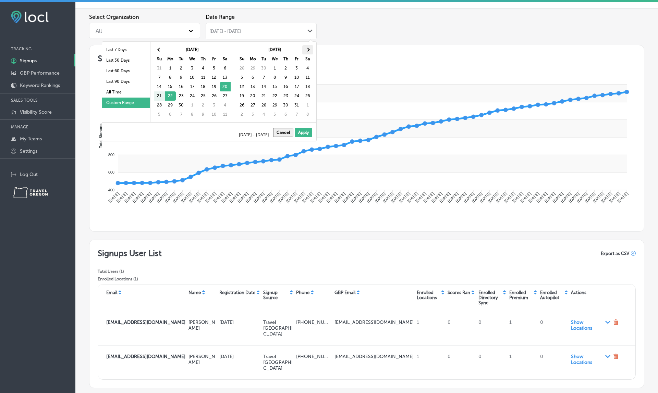
click at [308, 48] on span at bounding box center [308, 50] width 4 height 4
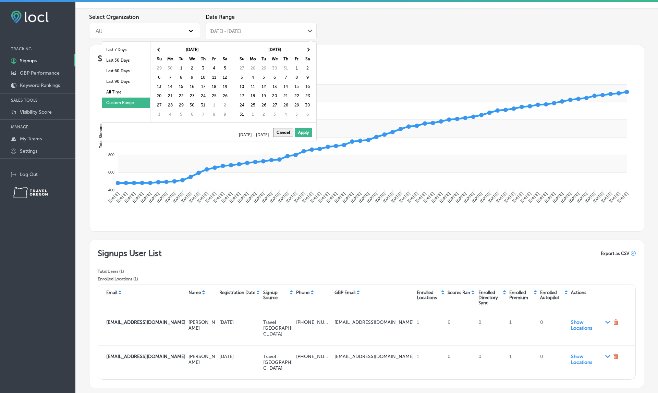
click at [308, 48] on span at bounding box center [308, 50] width 4 height 4
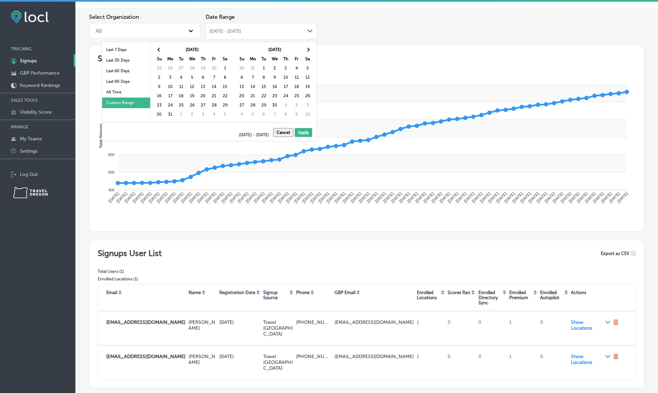
click at [308, 48] on span at bounding box center [308, 50] width 4 height 4
click at [155, 47] on th at bounding box center [159, 49] width 11 height 9
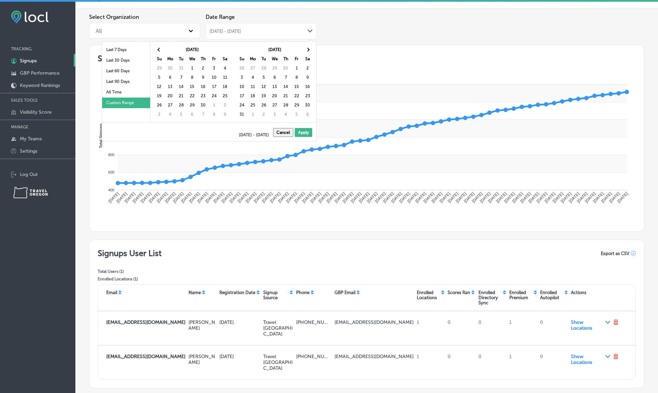
click at [155, 47] on th at bounding box center [159, 49] width 11 height 9
click at [308, 47] on th at bounding box center [307, 49] width 11 height 9
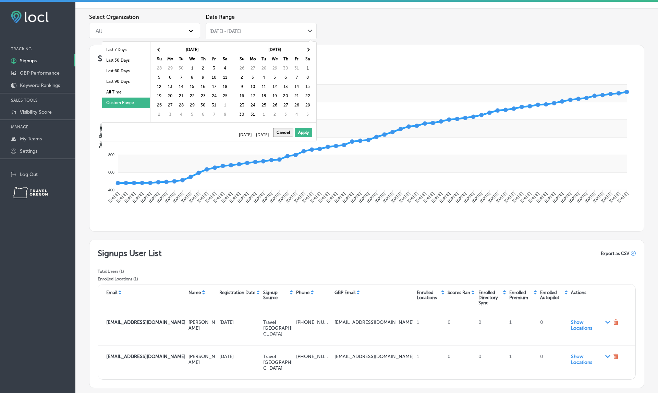
click at [308, 47] on th at bounding box center [307, 49] width 11 height 9
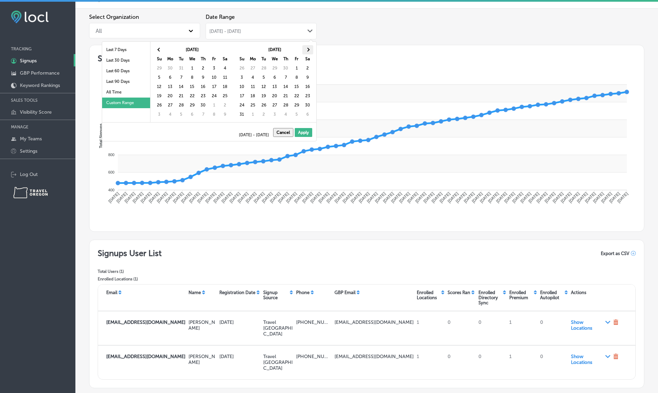
click at [308, 47] on th at bounding box center [307, 49] width 11 height 9
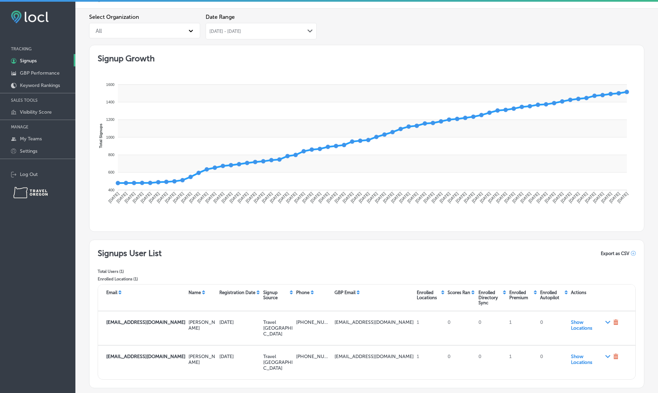
click at [360, 123] on rect at bounding box center [372, 128] width 509 height 17
click at [282, 26] on div "Jun 20, 2020 - Jun 22, 2020 Path Created with Sketch." at bounding box center [260, 31] width 111 height 16
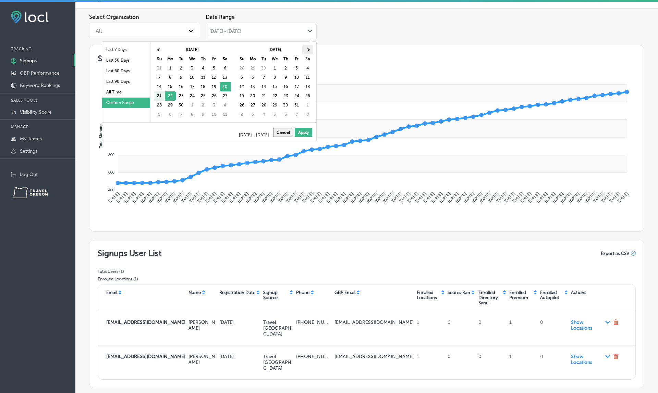
click at [310, 49] on th at bounding box center [307, 49] width 11 height 9
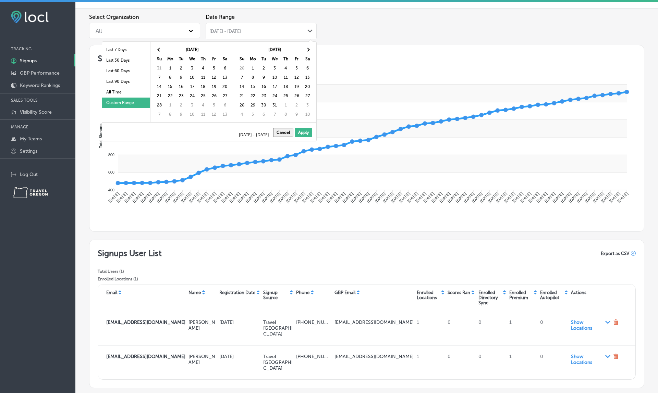
click at [310, 49] on th at bounding box center [307, 49] width 11 height 9
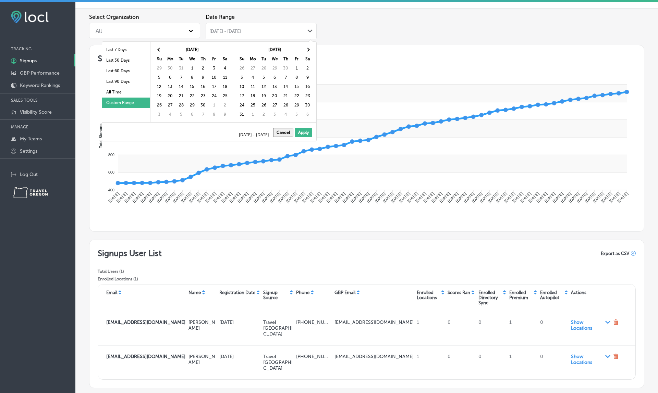
click at [310, 49] on th at bounding box center [307, 49] width 11 height 9
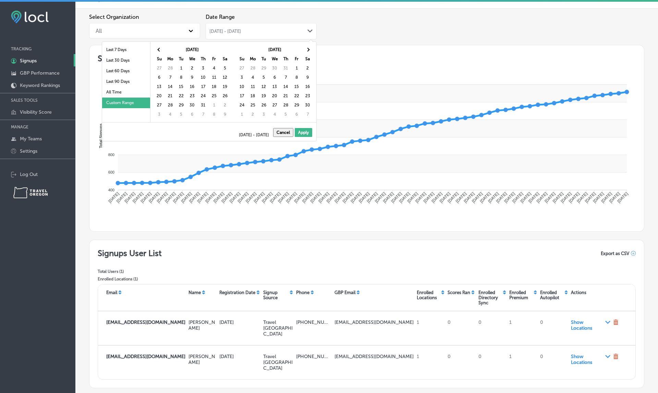
click at [310, 49] on th at bounding box center [307, 49] width 11 height 9
click at [307, 49] on span at bounding box center [308, 50] width 4 height 4
click at [311, 50] on th at bounding box center [307, 49] width 11 height 9
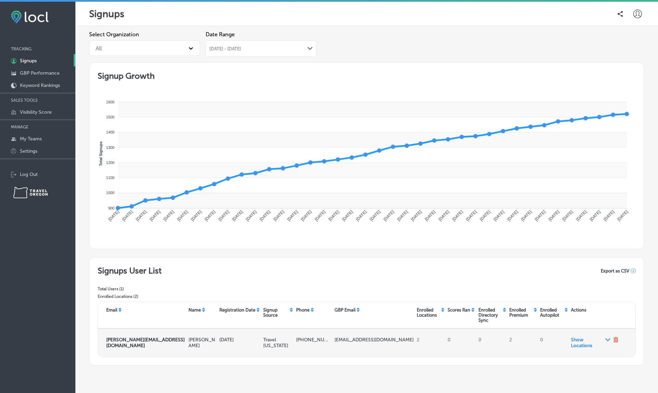
click at [617, 339] on icon at bounding box center [615, 339] width 5 height 5
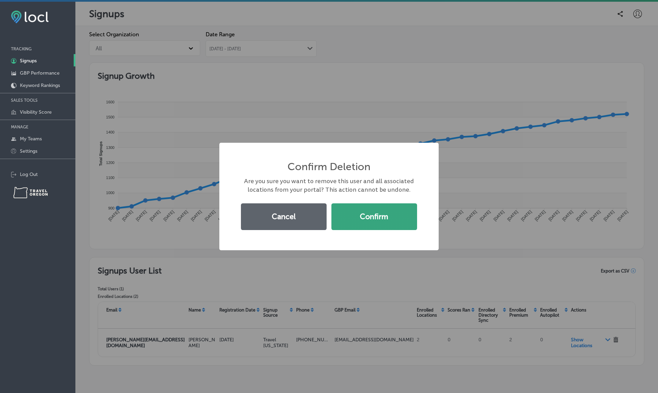
click at [377, 219] on button "Confirm" at bounding box center [374, 216] width 86 height 27
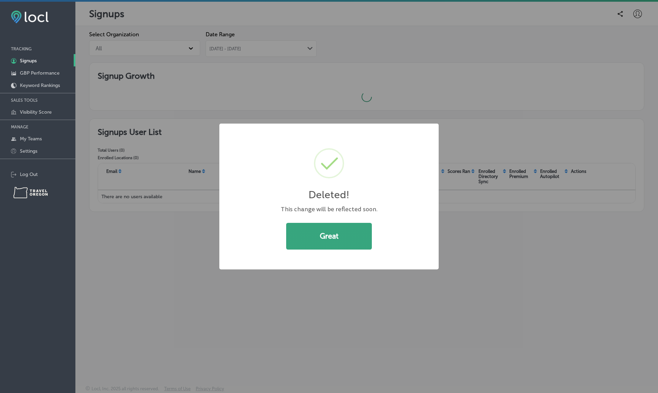
click at [348, 230] on button "Great" at bounding box center [329, 236] width 86 height 27
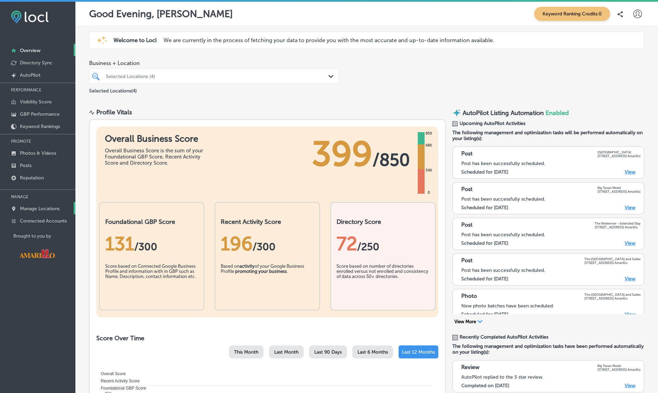
click at [49, 211] on p "Manage Locations" at bounding box center [40, 209] width 40 height 6
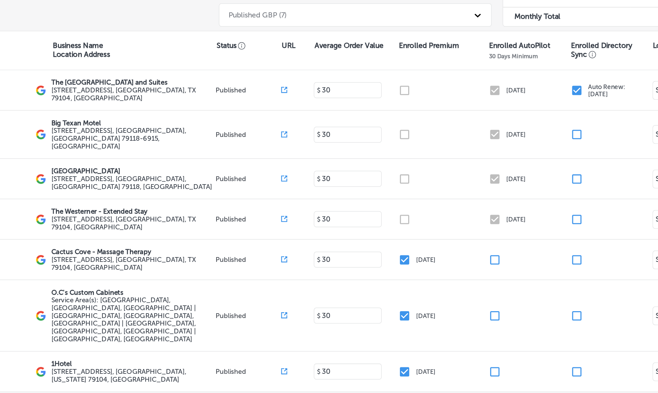
scroll to position [1, 0]
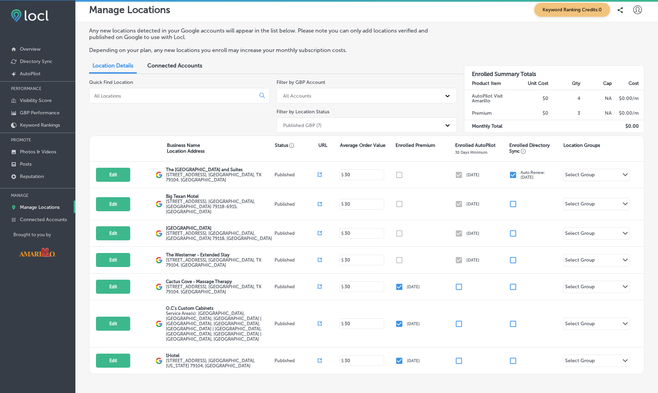
click at [375, 57] on div "Any new locations detected in your Google accounts will appear in the list belo…" at bounding box center [366, 43] width 555 height 32
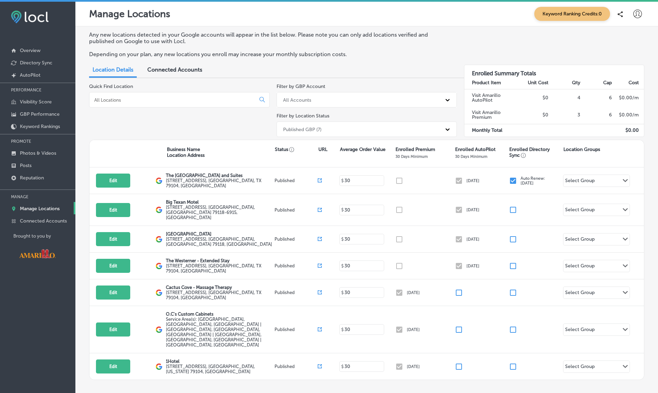
scroll to position [1, 0]
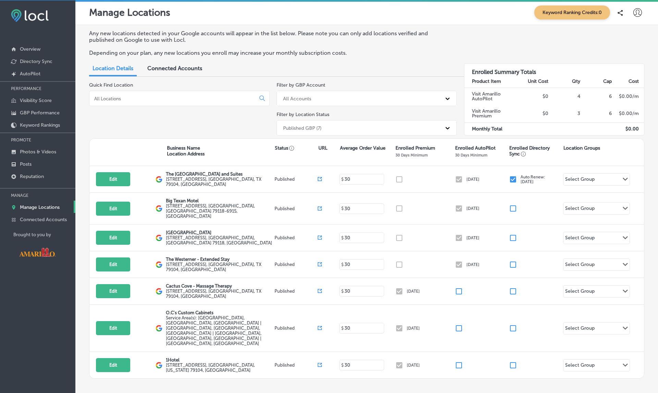
click at [398, 66] on div "Location Details Connected Accounts" at bounding box center [366, 69] width 555 height 15
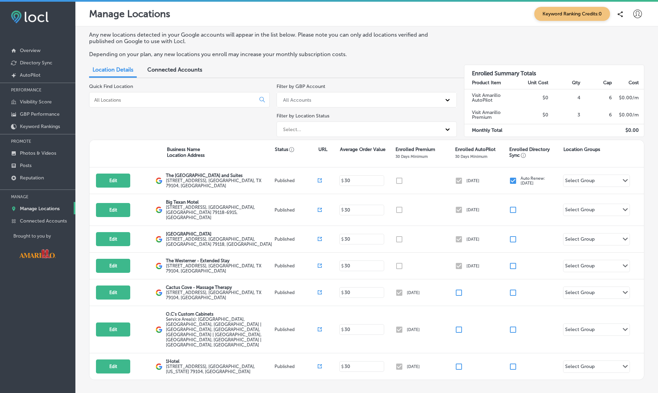
scroll to position [1, 0]
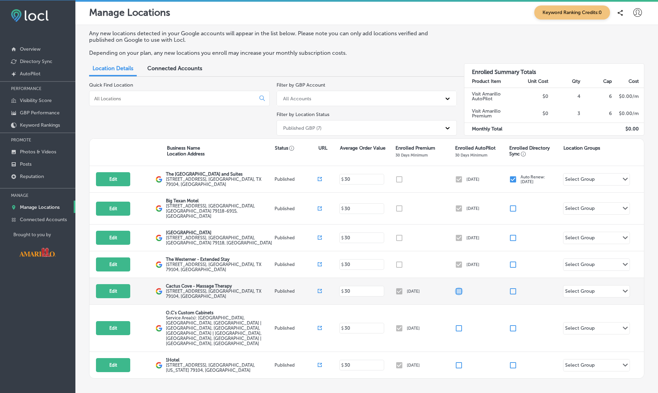
click at [457, 287] on input "checkbox" at bounding box center [458, 291] width 8 height 8
checkbox input "false"
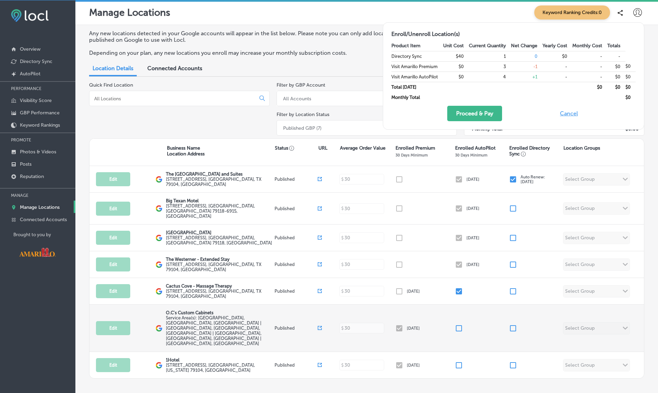
click at [458, 324] on input "checkbox" at bounding box center [458, 328] width 8 height 8
checkbox input "true"
checkbox input "false"
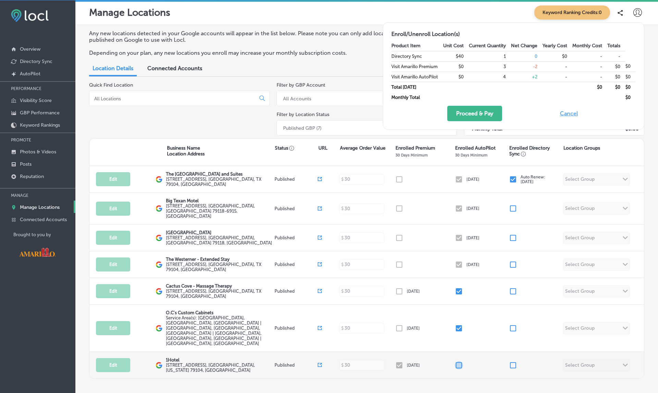
click at [460, 361] on input "checkbox" at bounding box center [458, 365] width 8 height 8
checkbox input "true"
checkbox input "false"
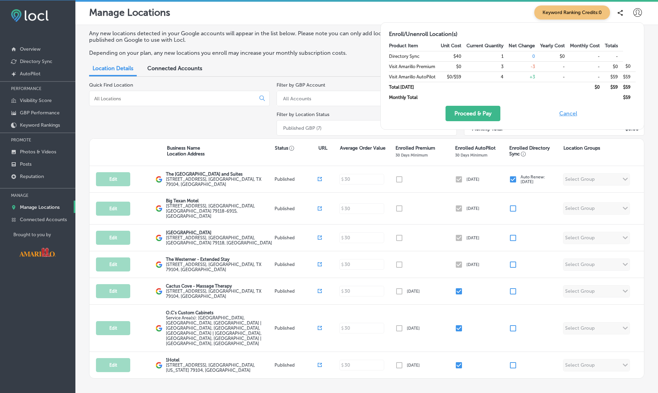
click at [560, 114] on button "Cancel" at bounding box center [568, 113] width 22 height 15
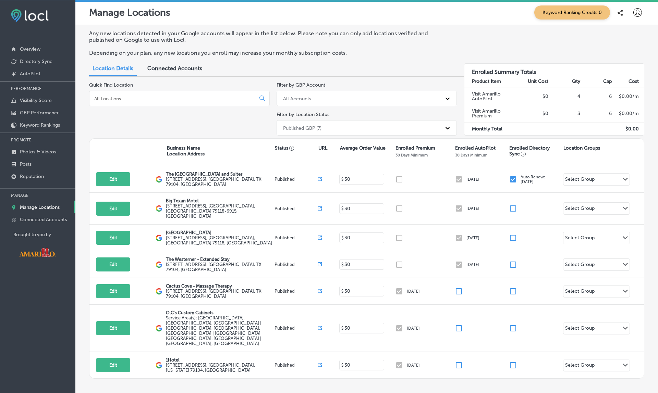
checkbox input "true"
checkbox input "false"
checkbox input "true"
checkbox input "false"
checkbox input "true"
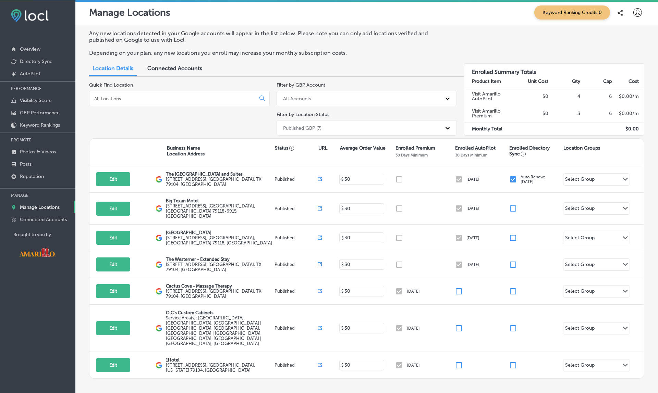
click at [639, 13] on icon at bounding box center [637, 12] width 9 height 9
click at [622, 40] on p "My Account" at bounding box center [627, 39] width 31 height 8
select select "US"
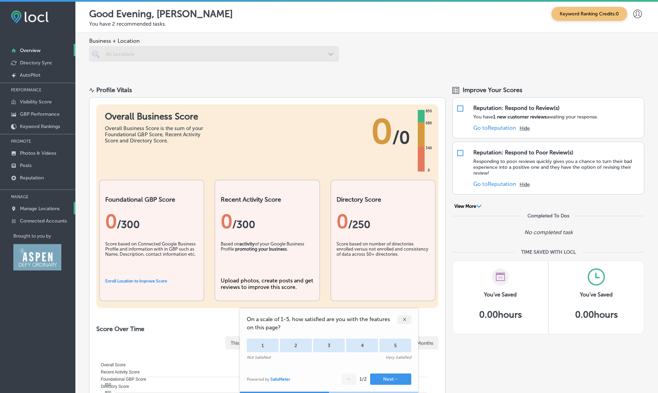
click at [44, 214] on link "Manage Locations" at bounding box center [37, 208] width 75 height 12
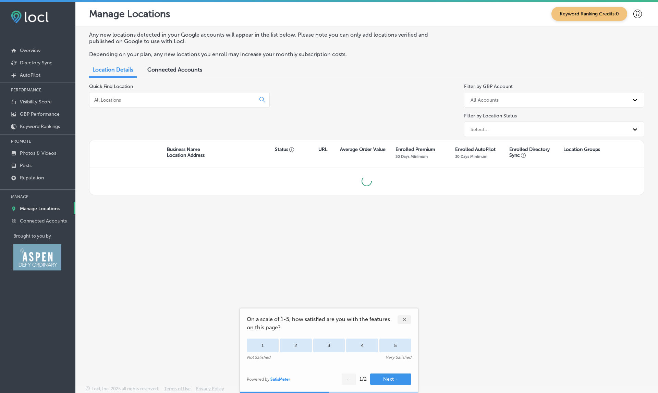
click at [49, 211] on p "Manage Locations" at bounding box center [40, 209] width 40 height 6
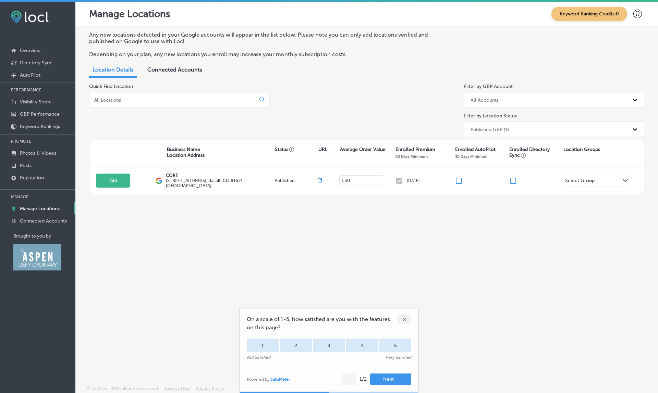
click at [640, 14] on icon at bounding box center [637, 14] width 9 height 9
click at [620, 37] on p "My Account" at bounding box center [627, 39] width 31 height 8
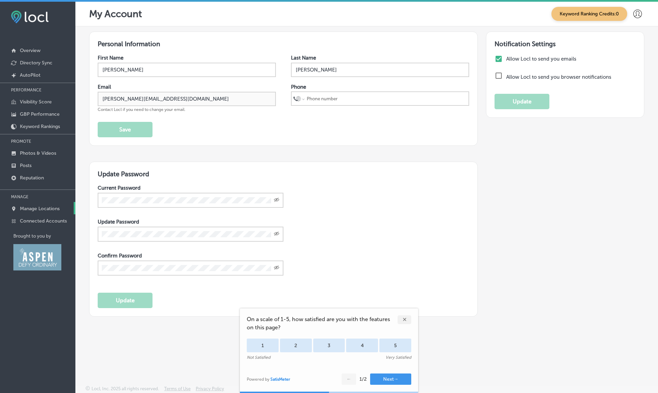
click at [34, 207] on p "Manage Locations" at bounding box center [40, 209] width 40 height 6
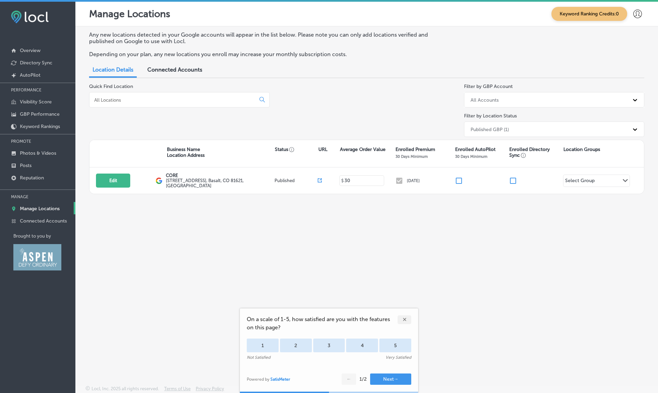
click at [297, 303] on div "Any new locations detected in your Google accounts will appear in the list belo…" at bounding box center [366, 189] width 582 height 327
click at [404, 320] on div "✕" at bounding box center [404, 319] width 14 height 9
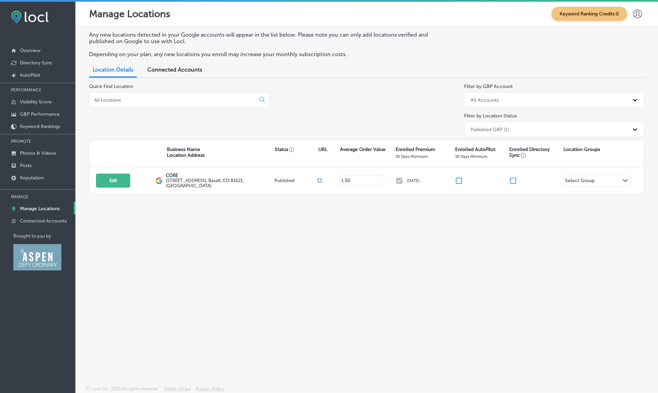
click at [636, 16] on icon at bounding box center [637, 14] width 9 height 9
click at [627, 35] on p "My Account" at bounding box center [627, 39] width 31 height 8
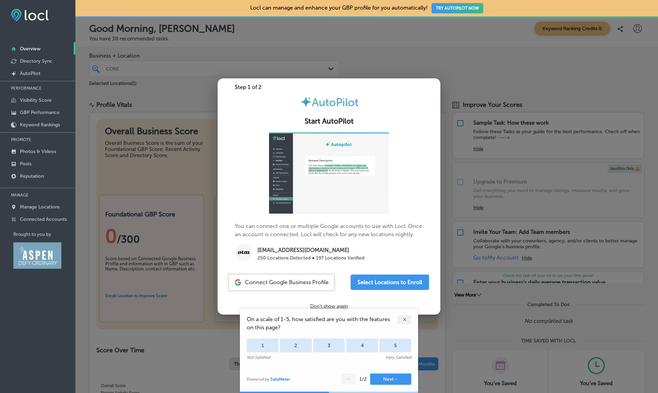
click at [637, 30] on div at bounding box center [329, 196] width 658 height 393
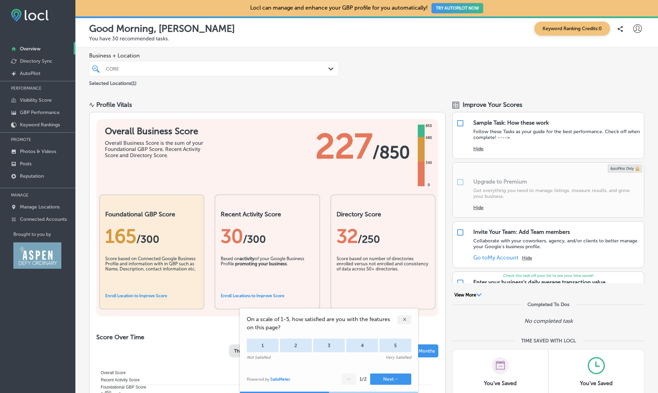
click at [637, 30] on icon at bounding box center [637, 28] width 9 height 9
click at [637, 30] on div at bounding box center [329, 196] width 658 height 393
click at [583, 76] on div at bounding box center [329, 196] width 658 height 393
click at [636, 28] on icon at bounding box center [637, 28] width 9 height 9
click at [629, 49] on li "My Account" at bounding box center [624, 54] width 47 height 16
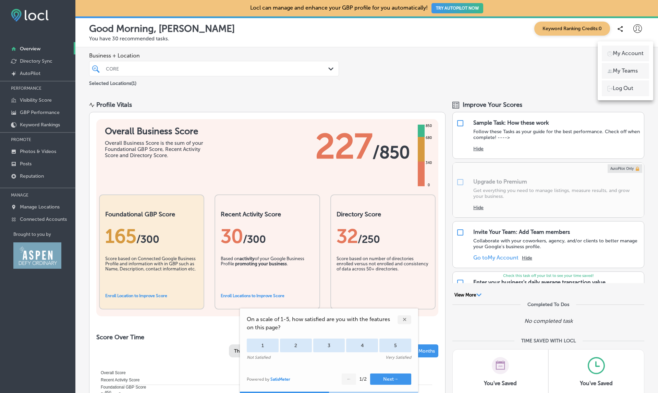
select select "US"
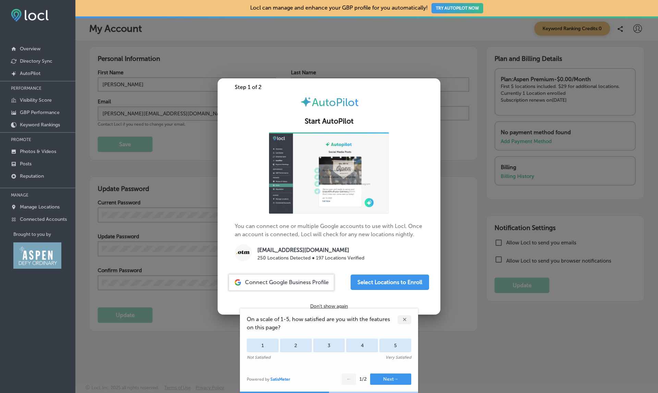
click at [461, 182] on div at bounding box center [329, 196] width 658 height 393
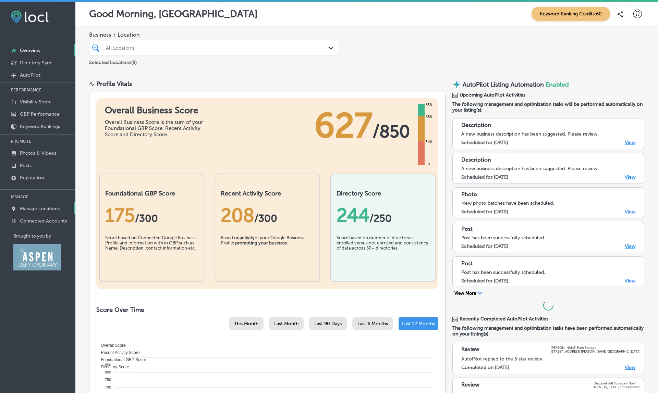
click at [41, 210] on p "Manage Locations" at bounding box center [40, 209] width 40 height 6
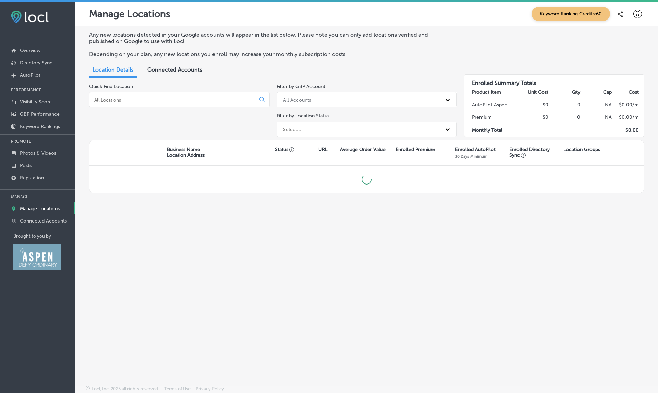
click at [48, 211] on p "Manage Locations" at bounding box center [40, 209] width 40 height 6
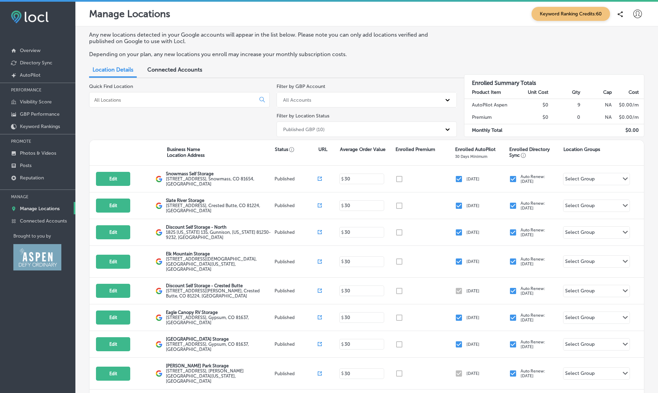
click at [637, 13] on icon at bounding box center [637, 14] width 9 height 9
click at [627, 40] on p "My Account" at bounding box center [627, 39] width 31 height 8
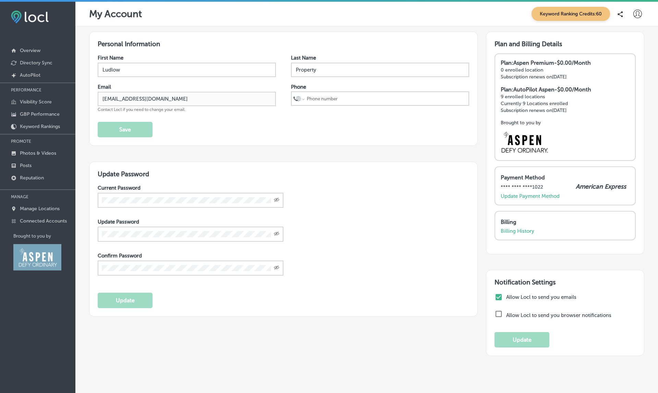
click at [446, 135] on div "First Name Ludlow Last Name Property Email ludlowpg@gmail.com Contact Locl if y…" at bounding box center [283, 96] width 371 height 83
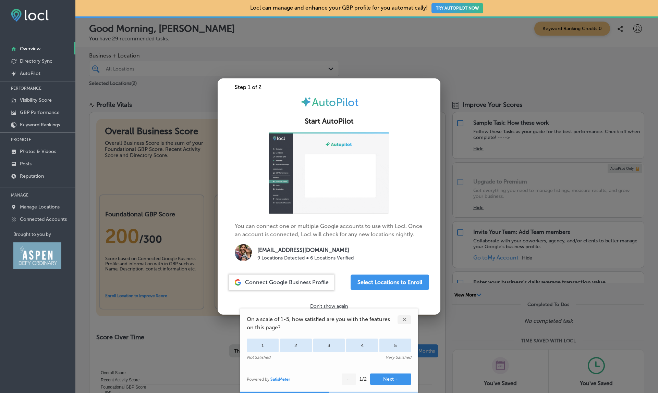
click at [475, 80] on div at bounding box center [329, 196] width 658 height 393
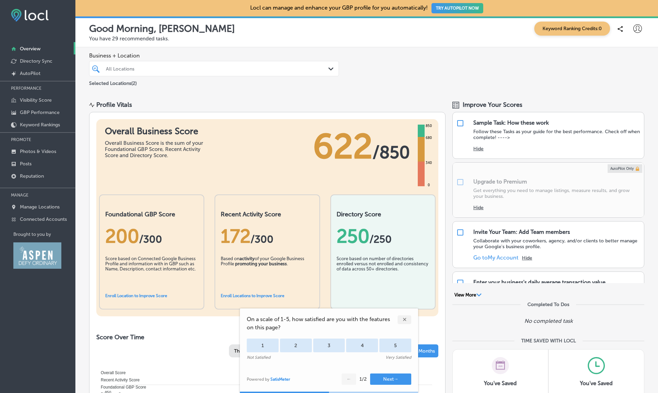
click at [637, 31] on icon at bounding box center [637, 28] width 9 height 9
click at [619, 55] on p "My Account" at bounding box center [627, 53] width 31 height 8
select select "US"
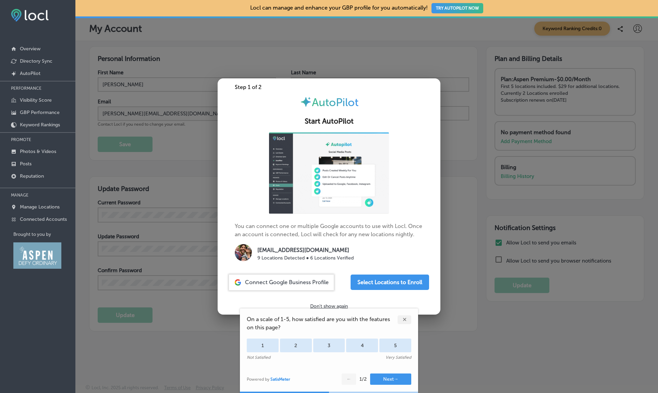
click at [379, 56] on div at bounding box center [329, 196] width 658 height 393
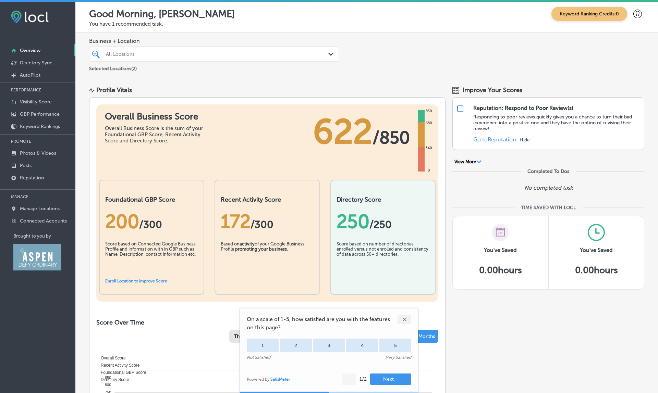
click at [638, 15] on icon at bounding box center [637, 14] width 9 height 9
click at [636, 12] on div at bounding box center [329, 196] width 658 height 393
click at [637, 12] on icon at bounding box center [637, 14] width 9 height 9
click at [627, 39] on p "My Account" at bounding box center [627, 39] width 31 height 8
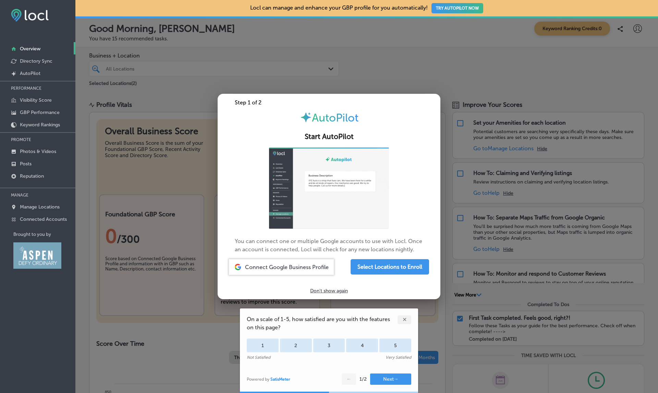
click at [528, 157] on div at bounding box center [329, 196] width 658 height 393
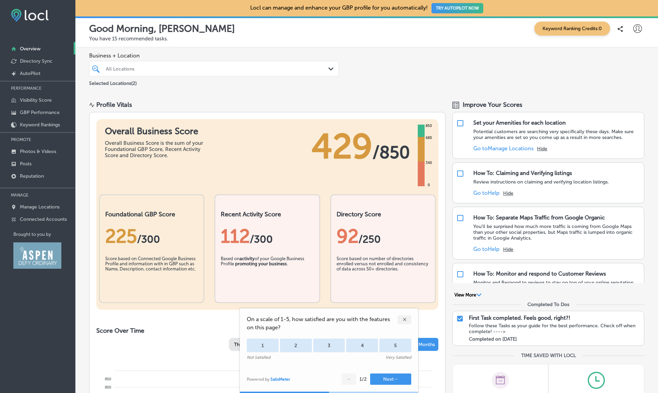
click at [639, 30] on icon at bounding box center [637, 28] width 9 height 9
click at [627, 50] on p "My Account" at bounding box center [627, 53] width 31 height 8
select select "US"
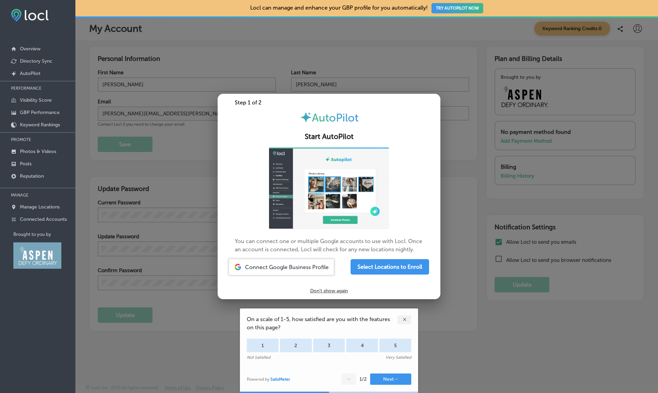
click at [425, 46] on div at bounding box center [329, 196] width 658 height 393
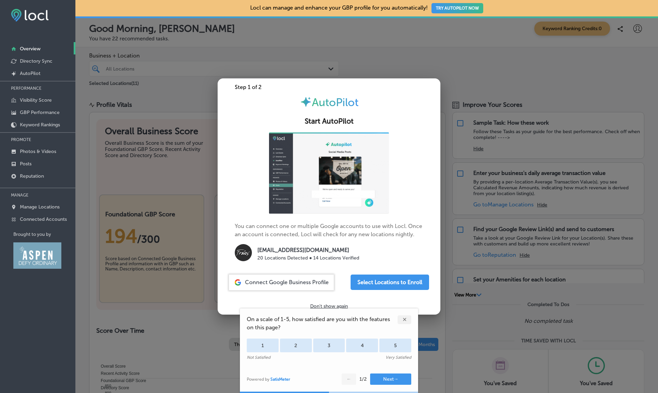
click at [630, 4] on div "Locl can manage and enhance your GBP profile for you automatically! TRY AUTOPIL…" at bounding box center [366, 8] width 582 height 16
click at [637, 23] on div at bounding box center [329, 196] width 658 height 393
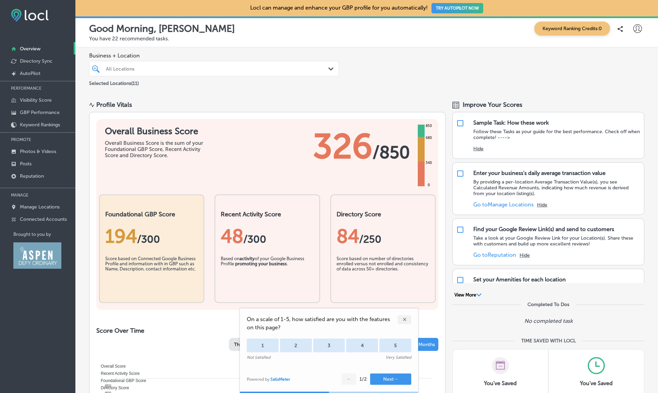
click at [637, 24] on icon at bounding box center [637, 28] width 9 height 9
click at [637, 29] on div at bounding box center [329, 196] width 658 height 393
click at [637, 29] on icon at bounding box center [637, 28] width 9 height 9
click at [628, 49] on li "My Account" at bounding box center [624, 54] width 47 height 16
select select "US"
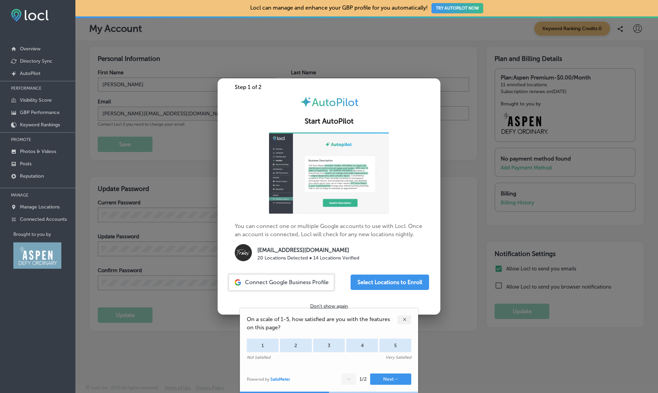
click at [436, 58] on div at bounding box center [329, 196] width 658 height 393
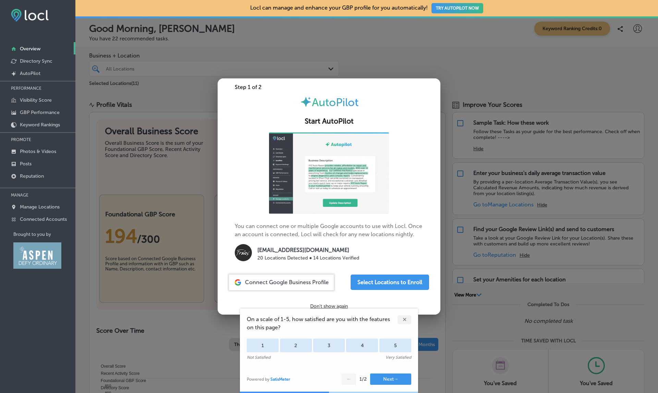
click at [291, 66] on div at bounding box center [329, 196] width 658 height 393
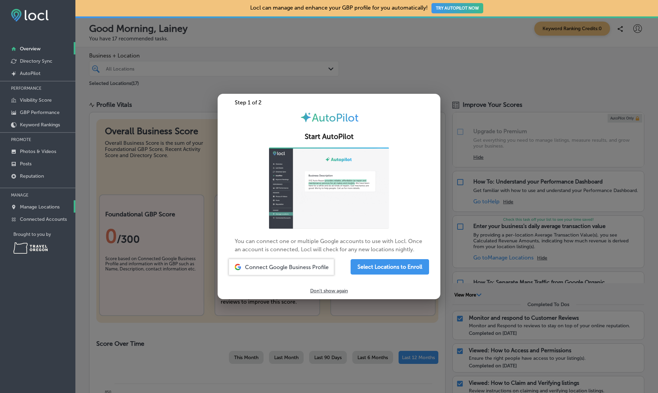
click at [42, 206] on p "Manage Locations" at bounding box center [40, 207] width 40 height 6
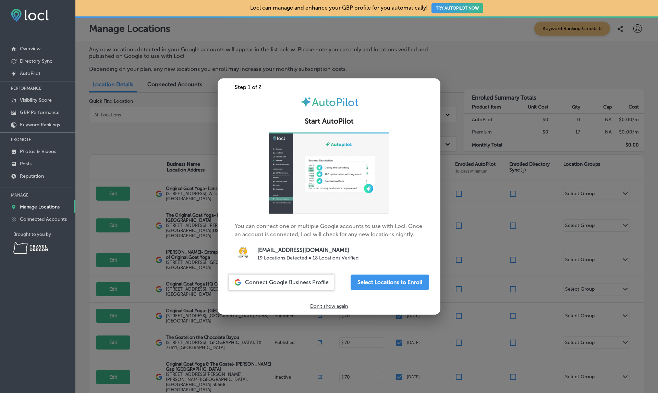
click at [540, 279] on div at bounding box center [329, 196] width 658 height 393
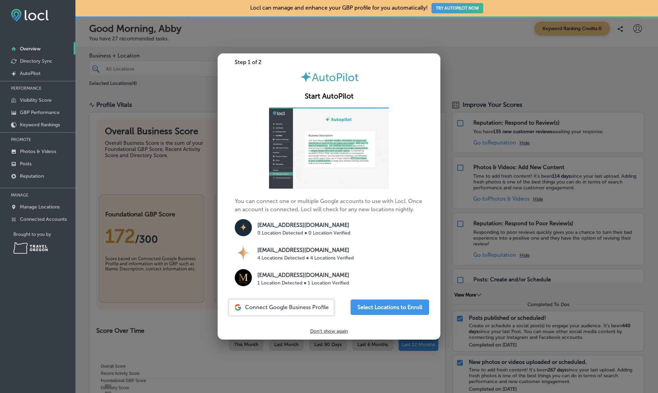
click at [532, 76] on div at bounding box center [329, 196] width 658 height 393
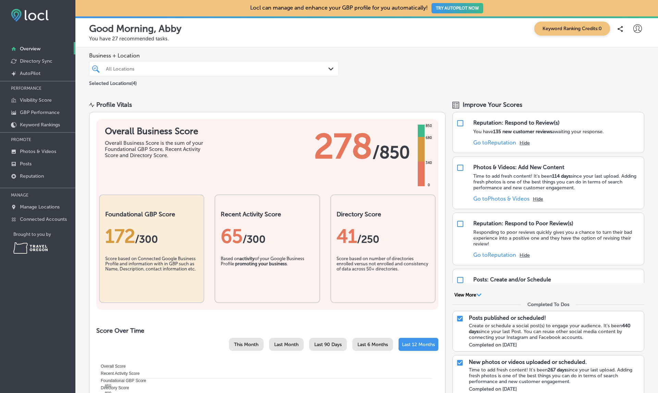
drag, startPoint x: 505, startPoint y: 79, endPoint x: 657, endPoint y: 0, distance: 171.4
click at [505, 79] on div "Business + Location All Locations Path Created with Sketch. Selected Locations …" at bounding box center [366, 69] width 582 height 45
click at [33, 208] on p "Manage Locations" at bounding box center [40, 207] width 40 height 6
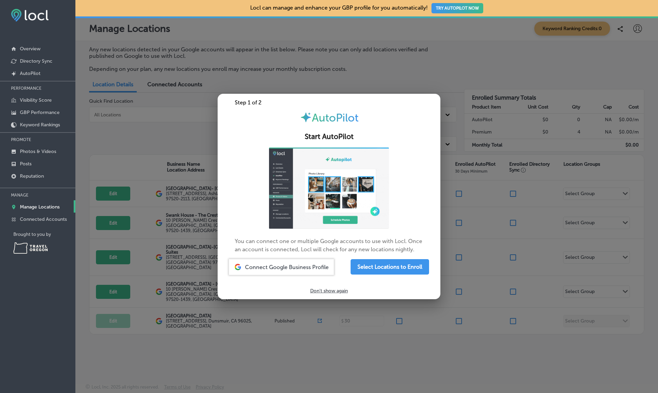
click at [555, 225] on div at bounding box center [329, 196] width 658 height 393
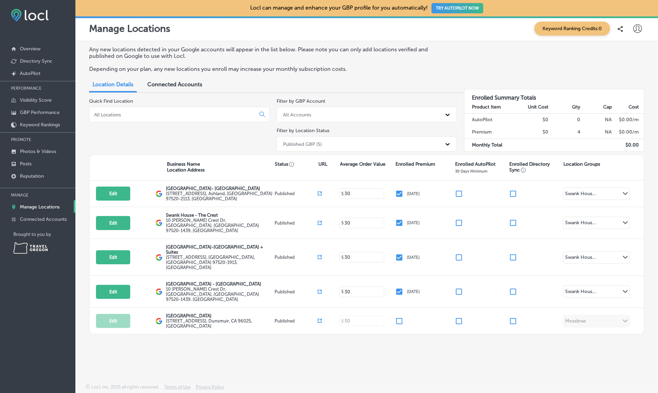
click at [639, 30] on icon at bounding box center [637, 28] width 9 height 9
click at [627, 49] on p "My Account" at bounding box center [627, 53] width 31 height 8
select select "US"
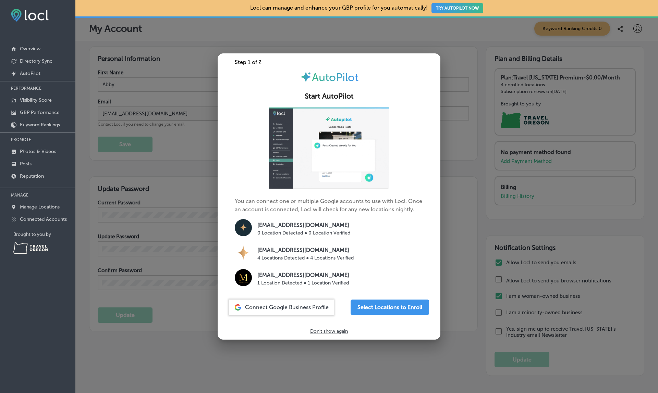
click at [370, 32] on div at bounding box center [329, 196] width 658 height 393
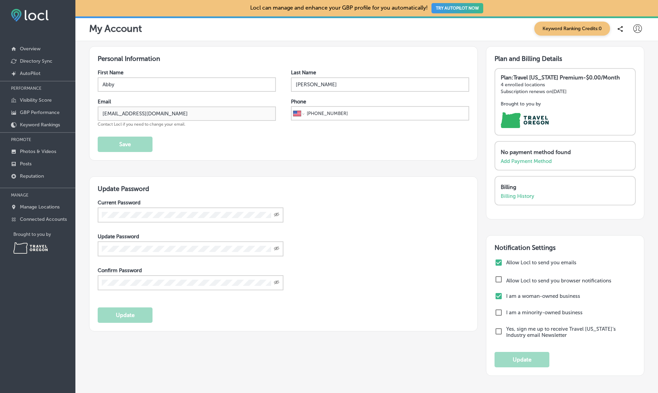
click at [370, 32] on div "My Account Keyword Ranking Credits: 0" at bounding box center [366, 29] width 555 height 14
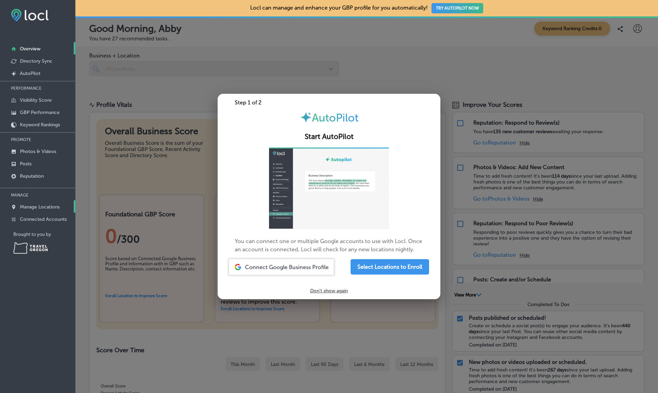
click at [35, 210] on p "Manage Locations" at bounding box center [40, 207] width 40 height 6
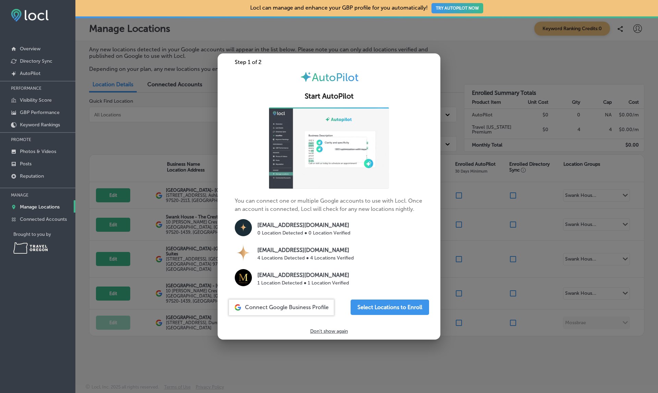
click at [587, 204] on div at bounding box center [329, 196] width 658 height 393
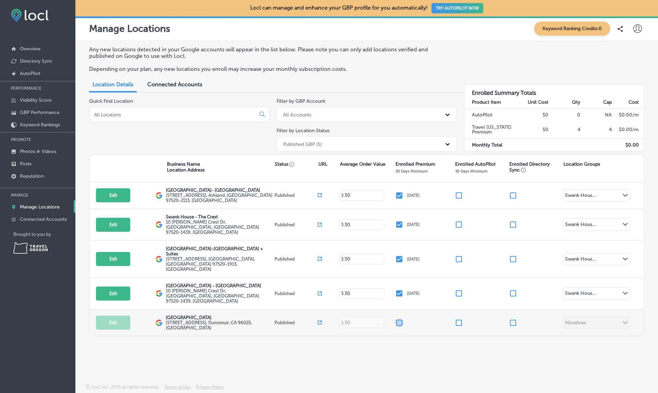
click at [397, 319] on input "checkbox" at bounding box center [399, 323] width 8 height 8
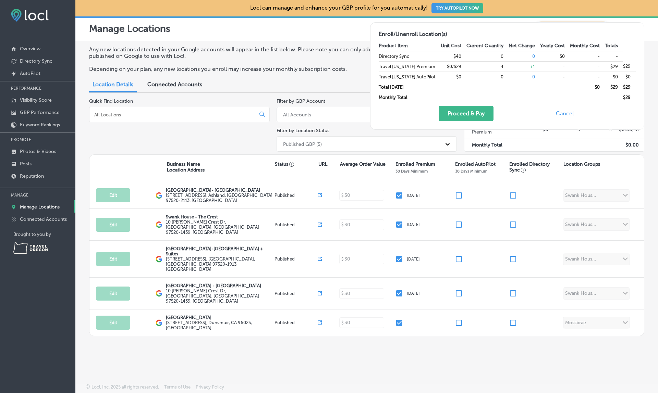
click at [568, 111] on button "Cancel" at bounding box center [564, 113] width 22 height 15
checkbox input "false"
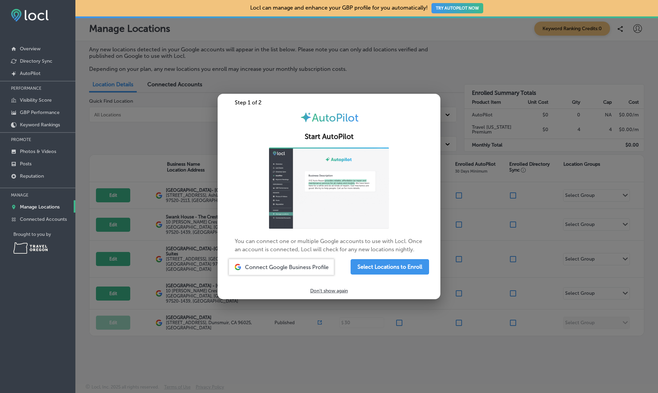
click at [492, 192] on div at bounding box center [329, 196] width 658 height 393
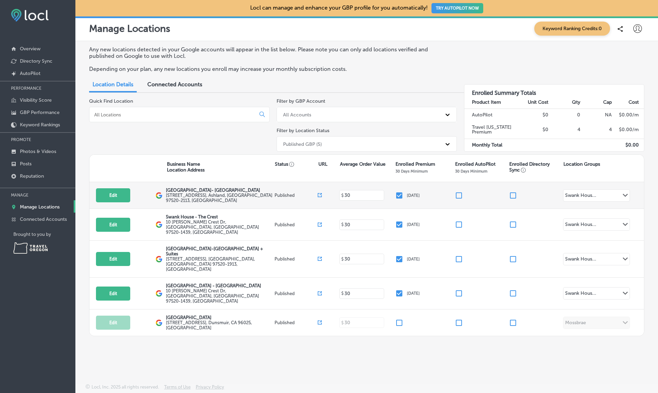
click at [459, 193] on input "checkbox" at bounding box center [458, 195] width 8 height 8
checkbox input "false"
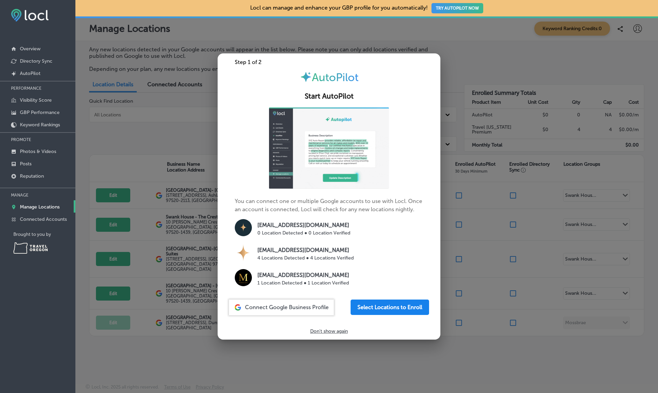
click at [399, 306] on button "Select Locations to Enroll" at bounding box center [389, 307] width 78 height 15
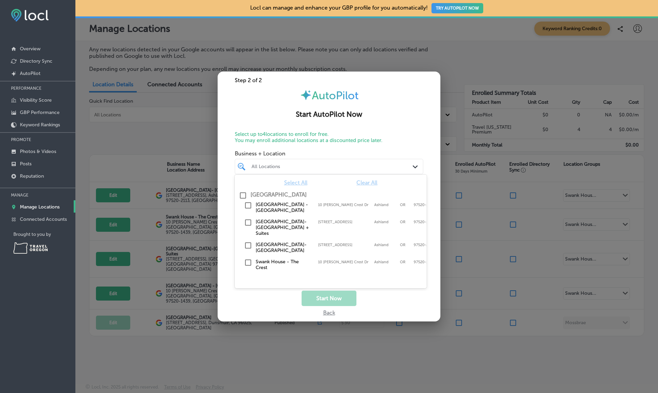
click at [290, 168] on div "All Locations" at bounding box center [332, 167] width 162 height 6
click at [249, 206] on input "checkbox" at bounding box center [248, 205] width 8 height 8
click at [248, 220] on input "checkbox" at bounding box center [248, 223] width 8 height 8
click at [250, 245] on input "checkbox" at bounding box center [248, 245] width 8 height 8
click at [250, 265] on input "checkbox" at bounding box center [248, 263] width 8 height 8
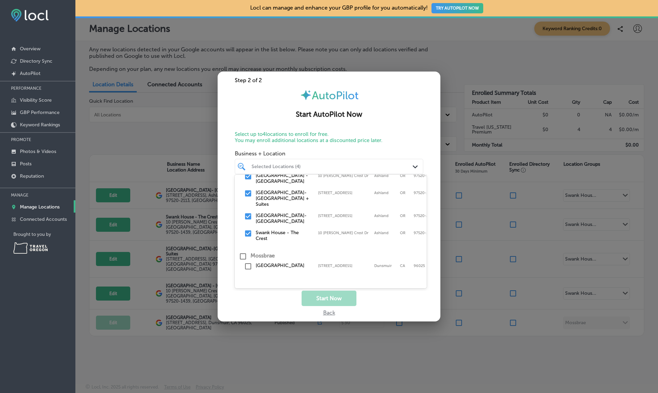
scroll to position [29, 0]
click at [254, 266] on div "Mossbrae Hotel 5734 Dunsmuir Avenue, Dunsmuir, CA, 96025 5734 Dunsmuir Avenue D…" at bounding box center [330, 267] width 186 height 11
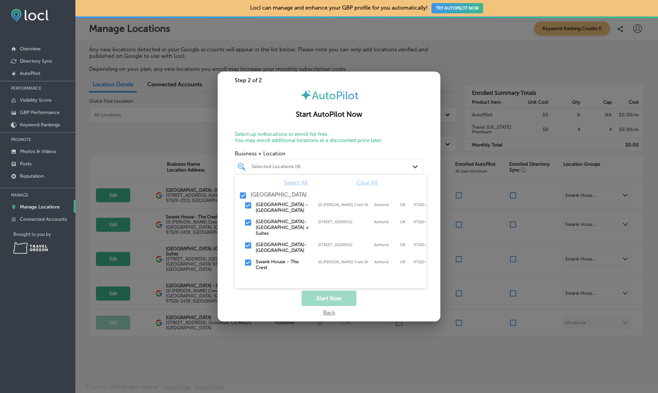
scroll to position [0, 0]
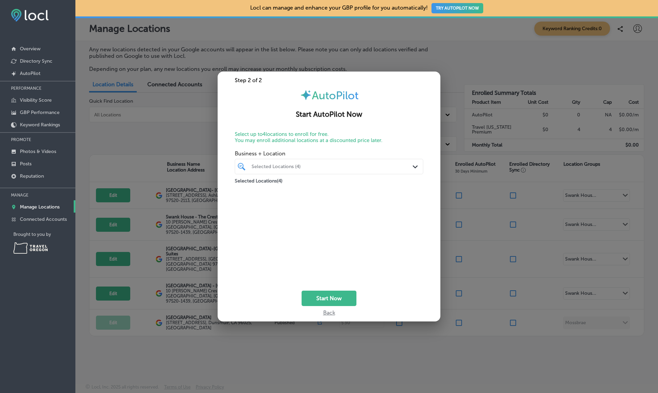
click at [394, 109] on div "Start AutoPilot Now" at bounding box center [328, 111] width 223 height 18
click at [394, 349] on div at bounding box center [329, 196] width 658 height 393
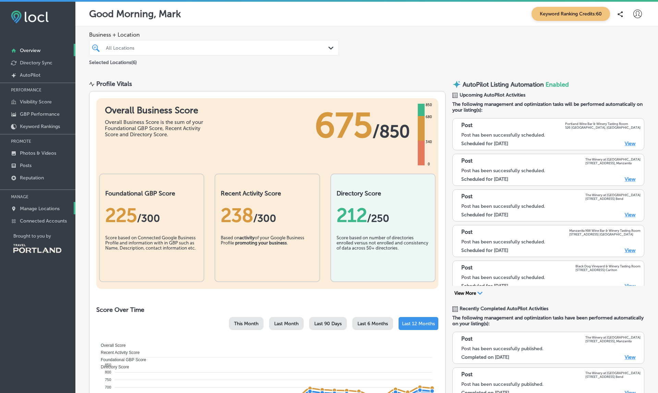
click at [46, 212] on p "Manage Locations" at bounding box center [40, 209] width 40 height 6
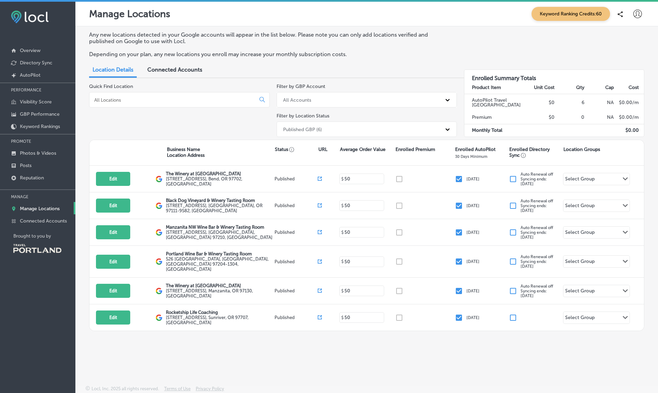
click at [634, 11] on icon at bounding box center [637, 14] width 9 height 9
click at [630, 40] on p "My Account" at bounding box center [627, 39] width 31 height 8
select select "US"
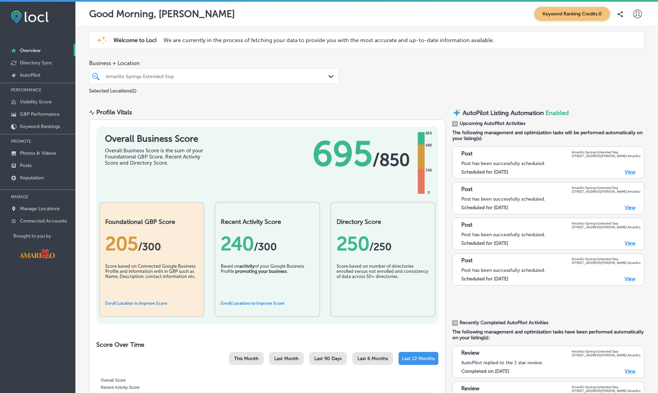
click at [638, 16] on icon at bounding box center [637, 14] width 9 height 9
drag, startPoint x: 638, startPoint y: 16, endPoint x: 639, endPoint y: 12, distance: 3.6
click at [637, 15] on div at bounding box center [329, 196] width 658 height 393
click at [638, 13] on icon at bounding box center [637, 14] width 9 height 9
click at [613, 42] on p "My Account" at bounding box center [627, 39] width 31 height 8
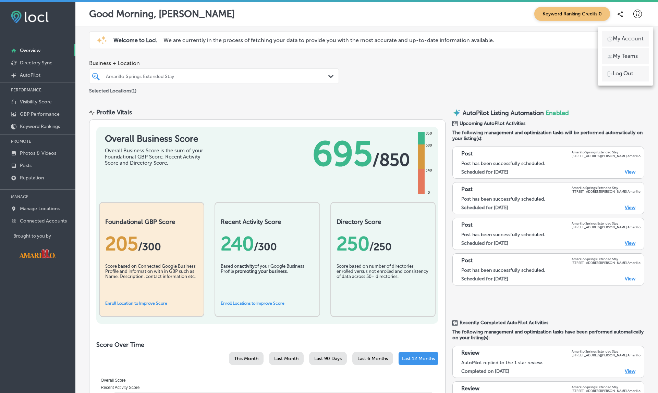
select select "US"
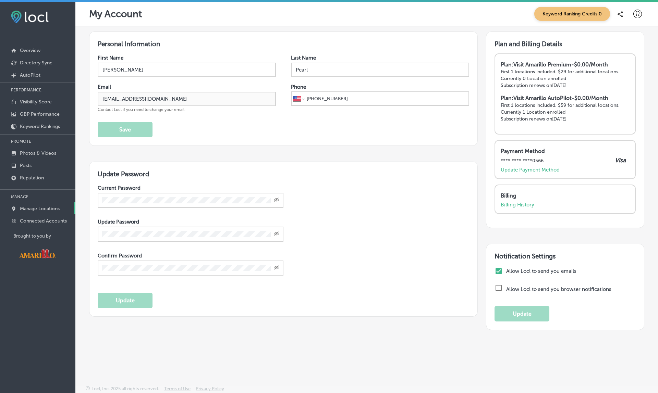
click at [38, 210] on p "Manage Locations" at bounding box center [40, 209] width 40 height 6
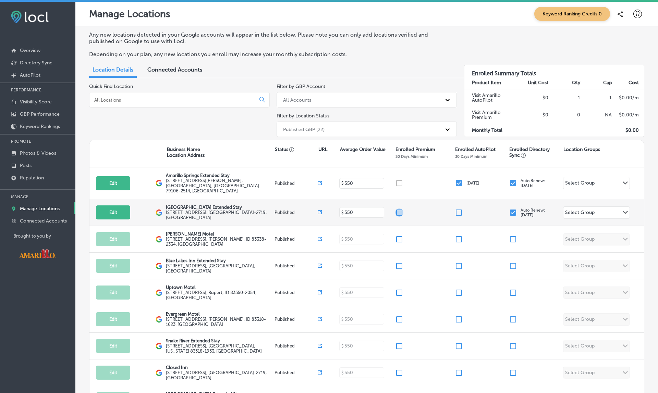
click at [399, 209] on input "checkbox" at bounding box center [399, 213] width 8 height 8
checkbox input "true"
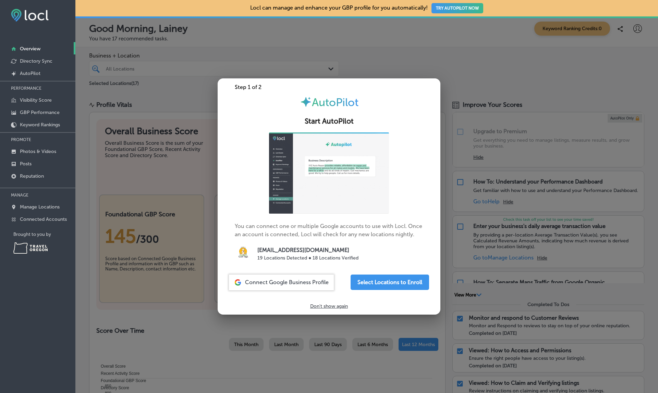
click at [642, 31] on div at bounding box center [329, 196] width 658 height 393
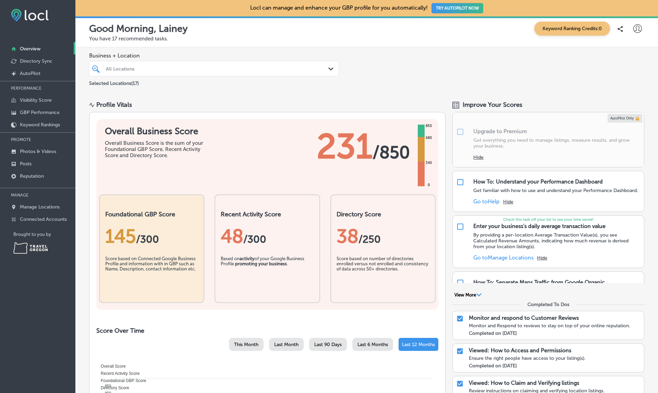
click at [639, 31] on icon at bounding box center [637, 28] width 9 height 9
click at [639, 27] on icon at bounding box center [637, 28] width 9 height 9
click at [630, 49] on li "My Account" at bounding box center [624, 54] width 47 height 16
select select "US"
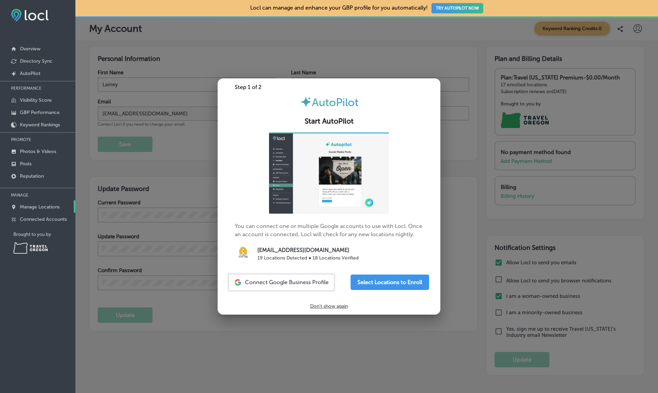
click at [41, 205] on p "Manage Locations" at bounding box center [40, 207] width 40 height 6
